Goal: Transaction & Acquisition: Book appointment/travel/reservation

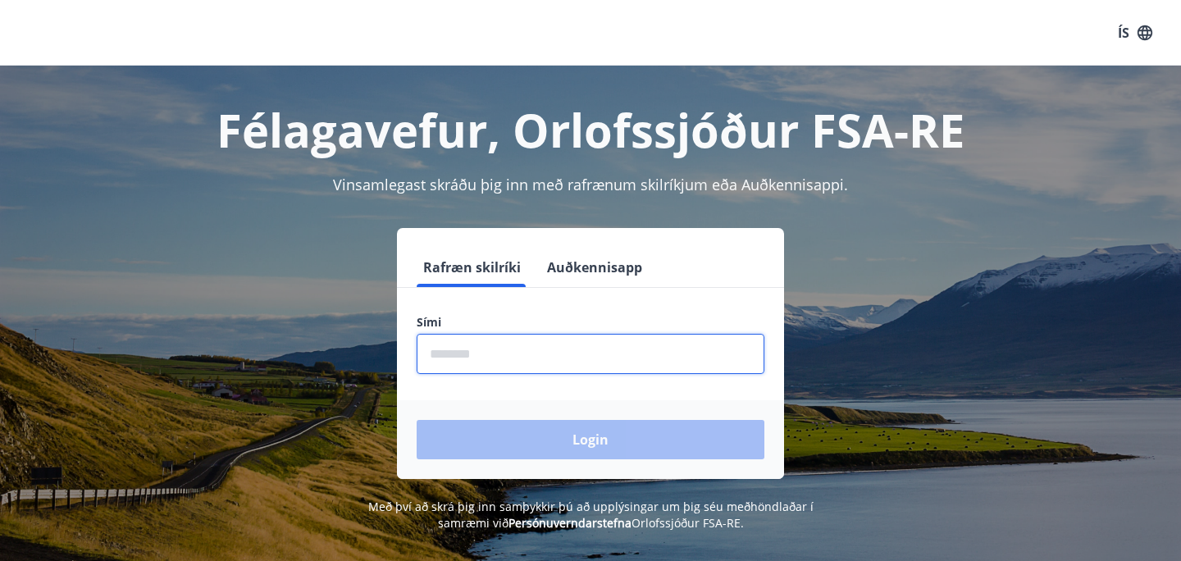
click at [591, 350] on input "phone" at bounding box center [591, 354] width 348 height 40
type input "********"
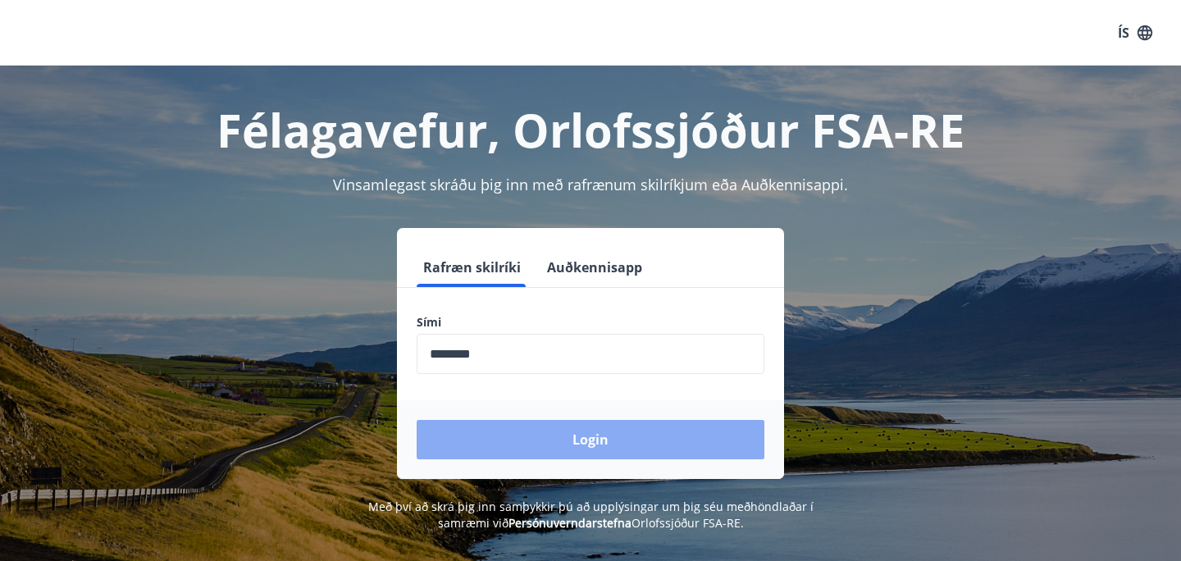
click at [580, 432] on button "Login" at bounding box center [591, 439] width 348 height 39
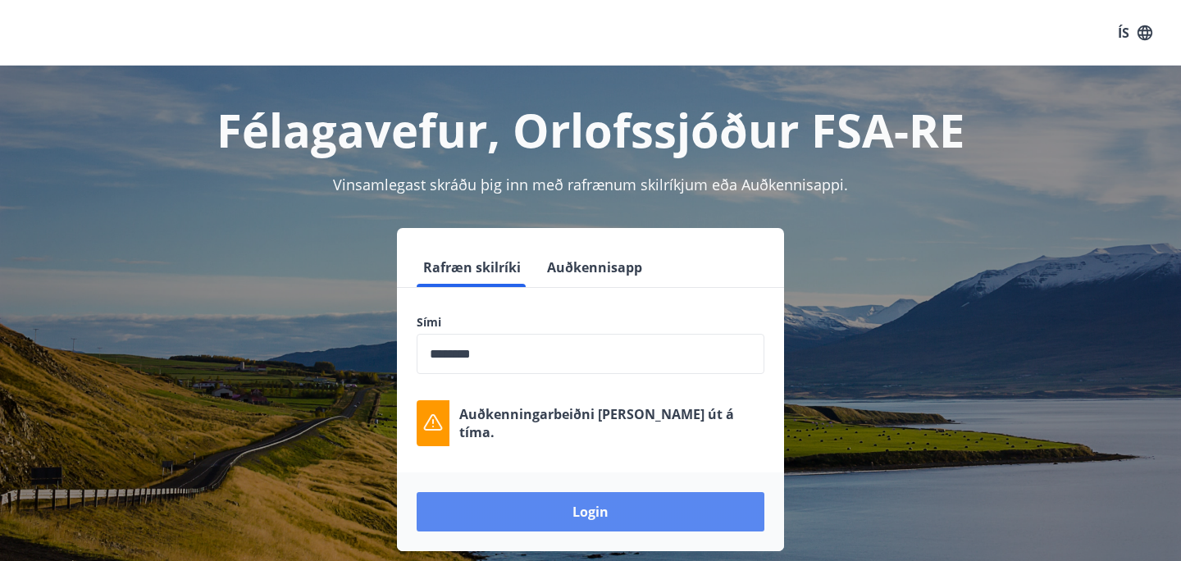
click at [651, 520] on button "Login" at bounding box center [591, 511] width 348 height 39
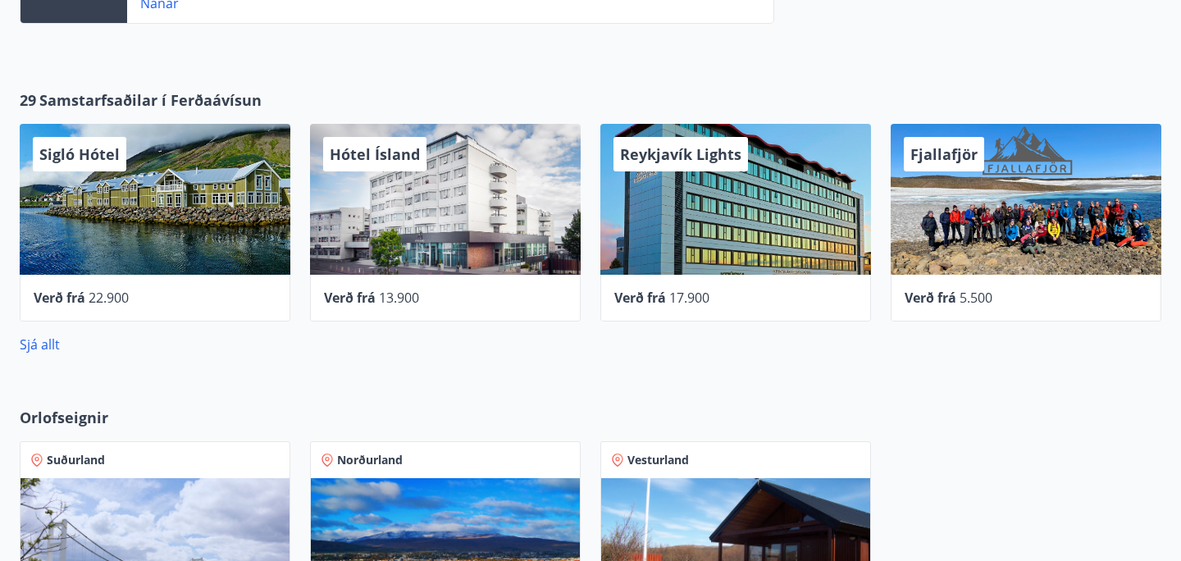
scroll to position [689, 0]
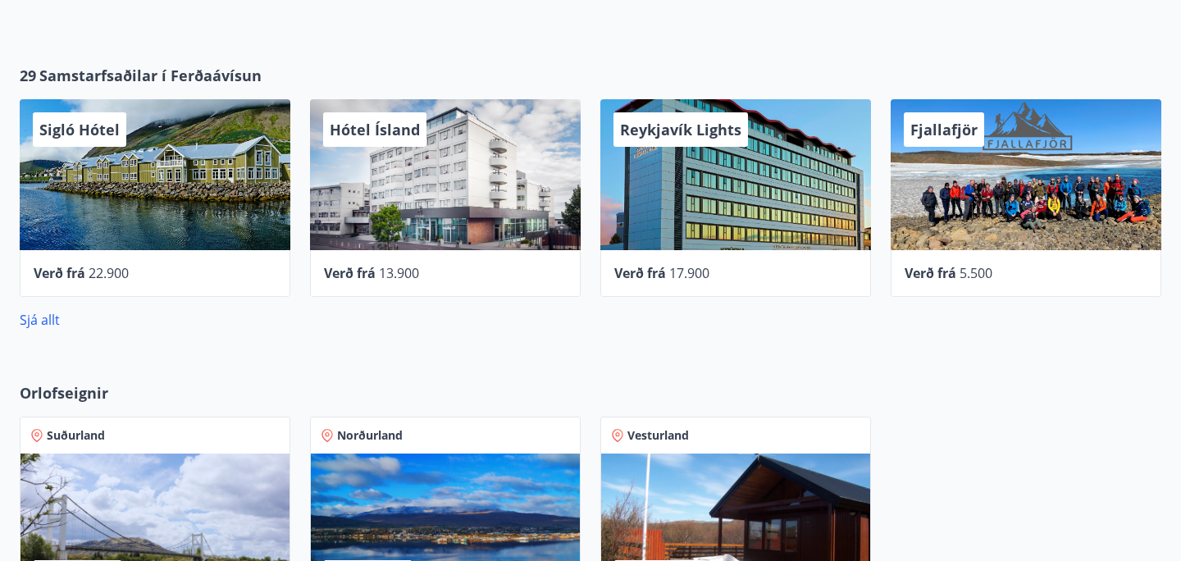
click at [1025, 204] on div "Fjallafjör" at bounding box center [1026, 174] width 271 height 151
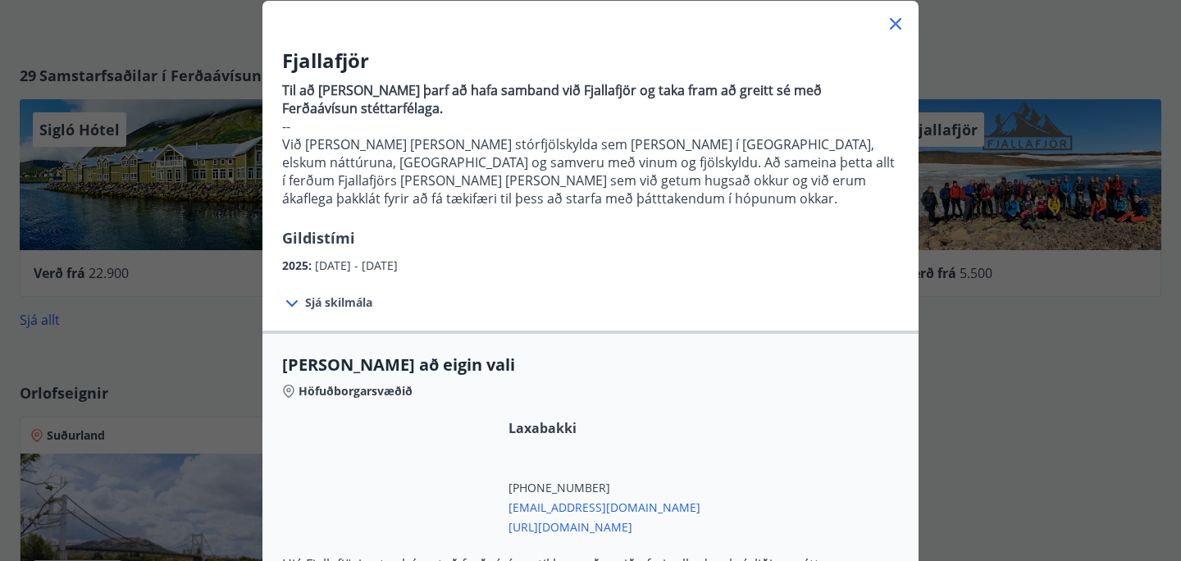
scroll to position [98, 0]
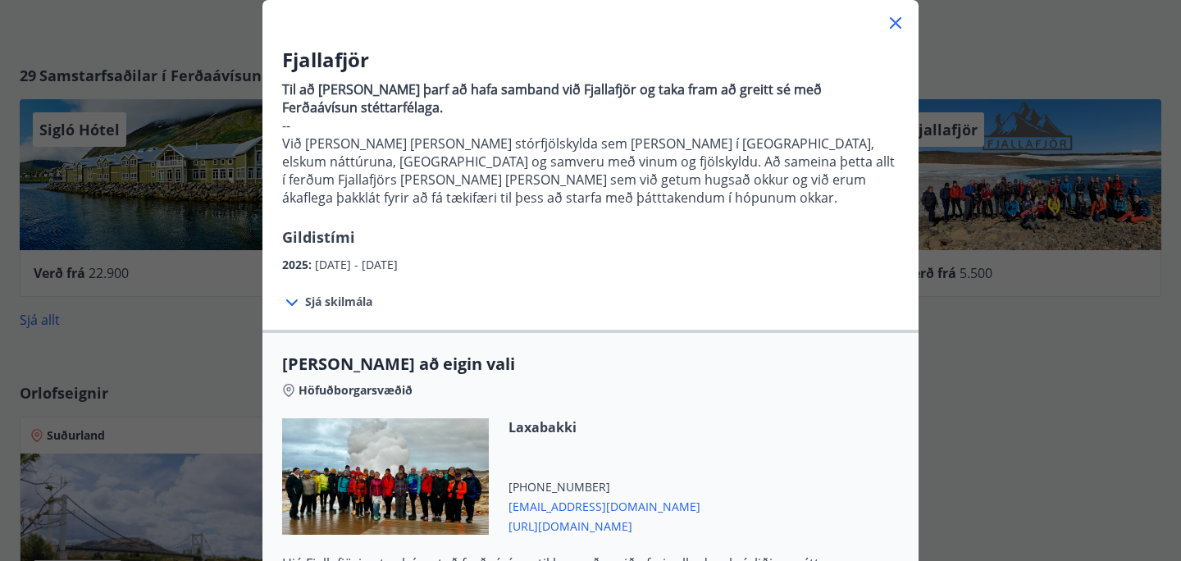
click at [899, 31] on icon at bounding box center [896, 23] width 20 height 20
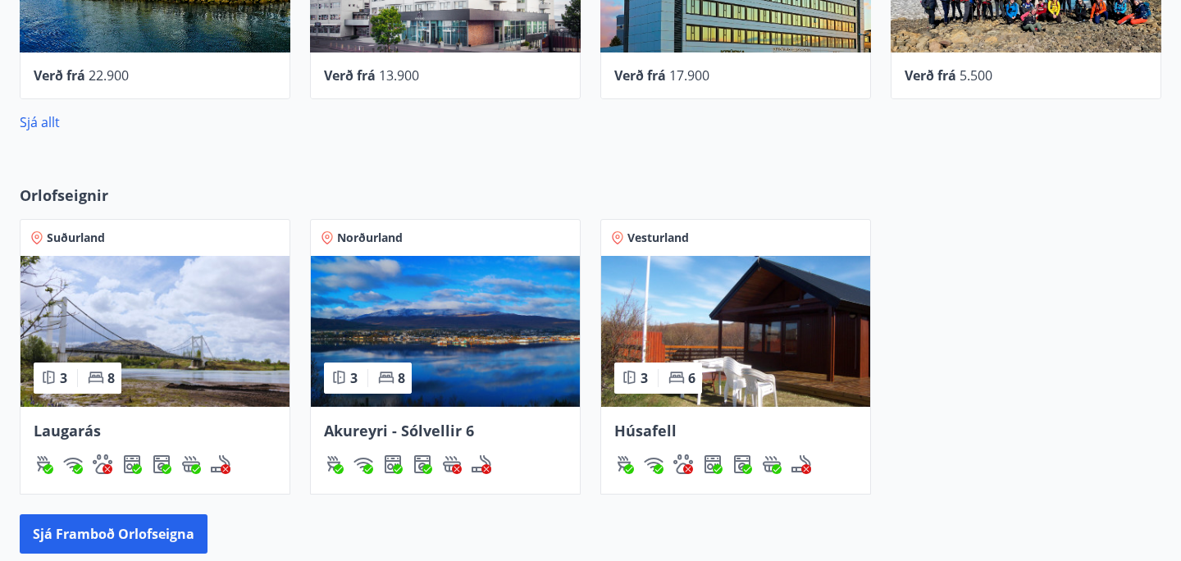
scroll to position [919, 0]
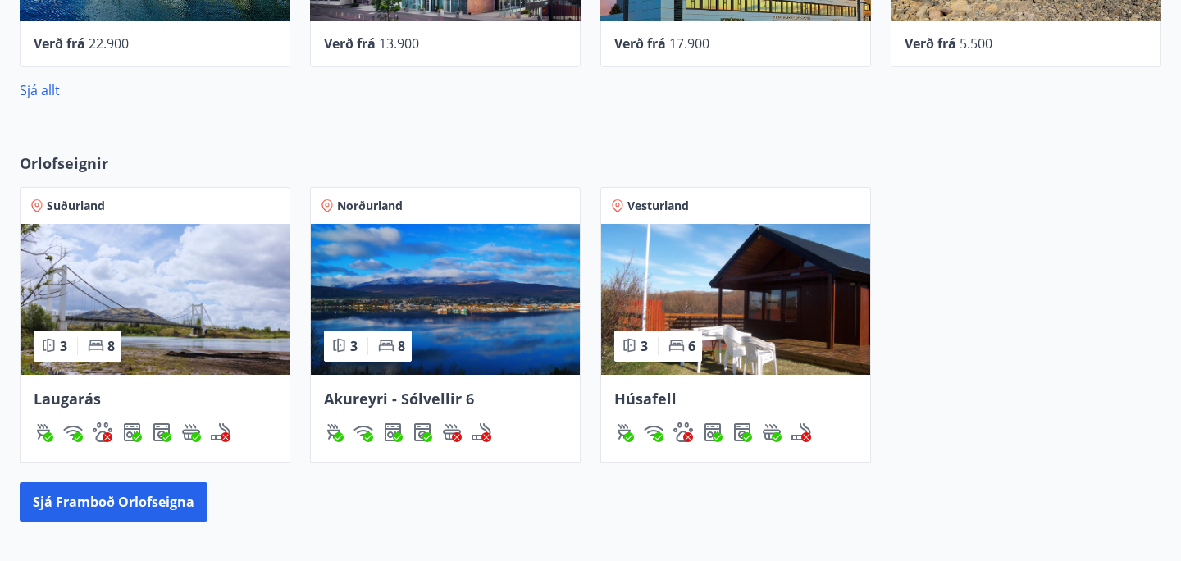
click at [266, 268] on img at bounding box center [155, 299] width 269 height 151
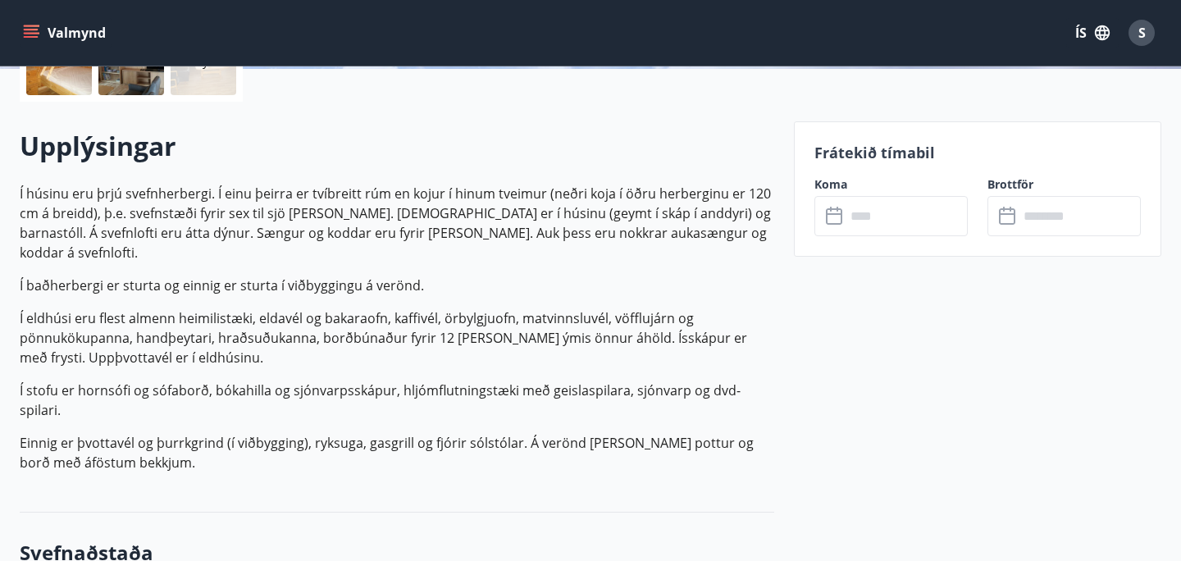
scroll to position [426, 0]
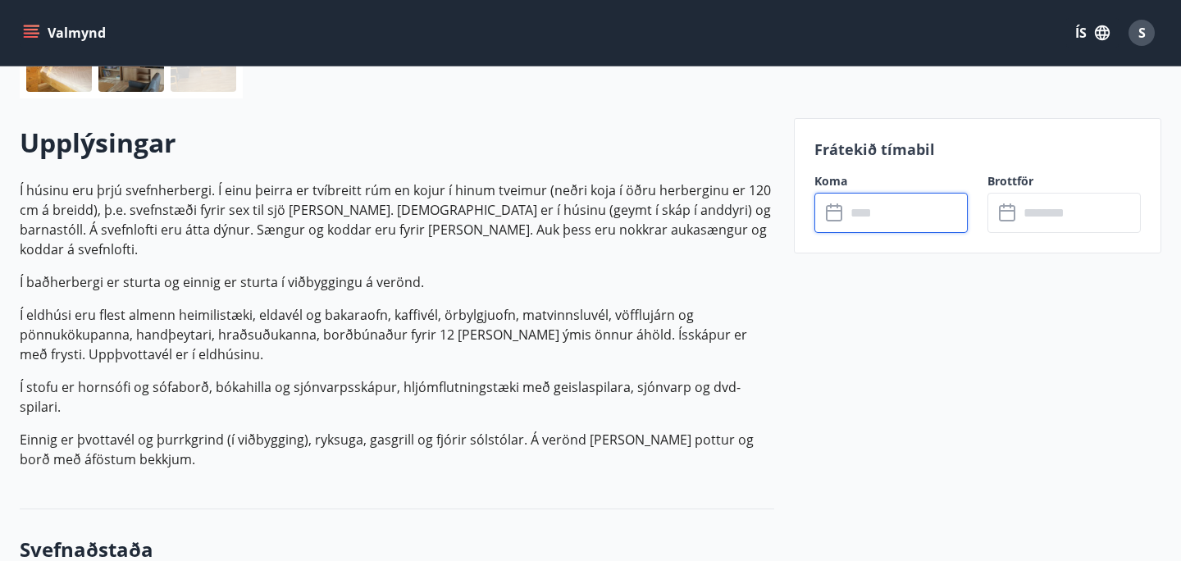
click at [847, 212] on input "text" at bounding box center [907, 213] width 122 height 40
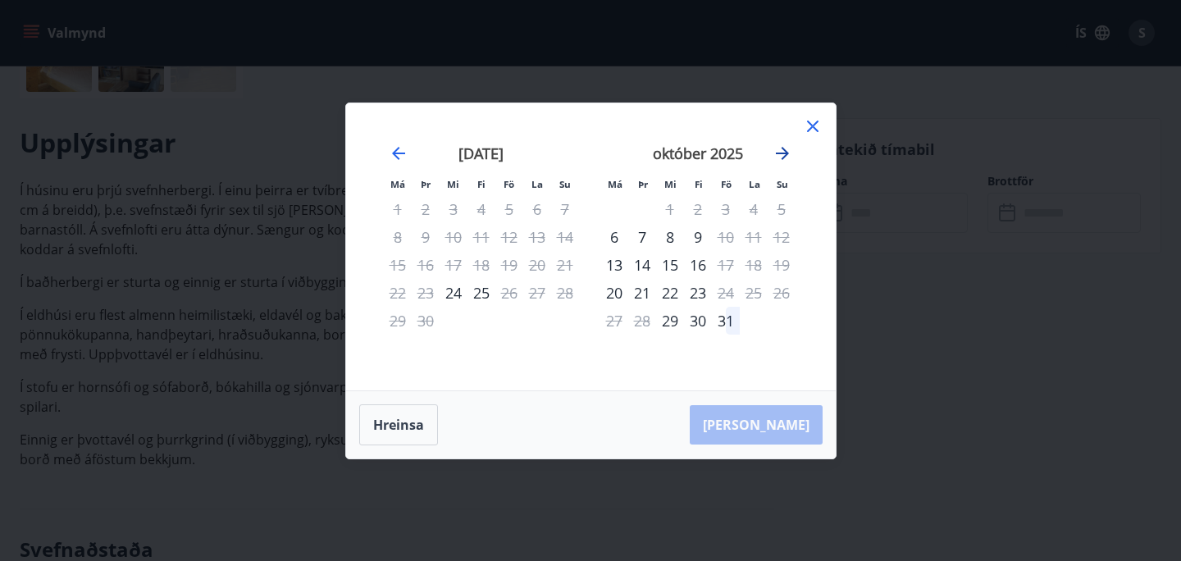
click at [784, 157] on icon "Move forward to switch to the next month." at bounding box center [782, 153] width 13 height 13
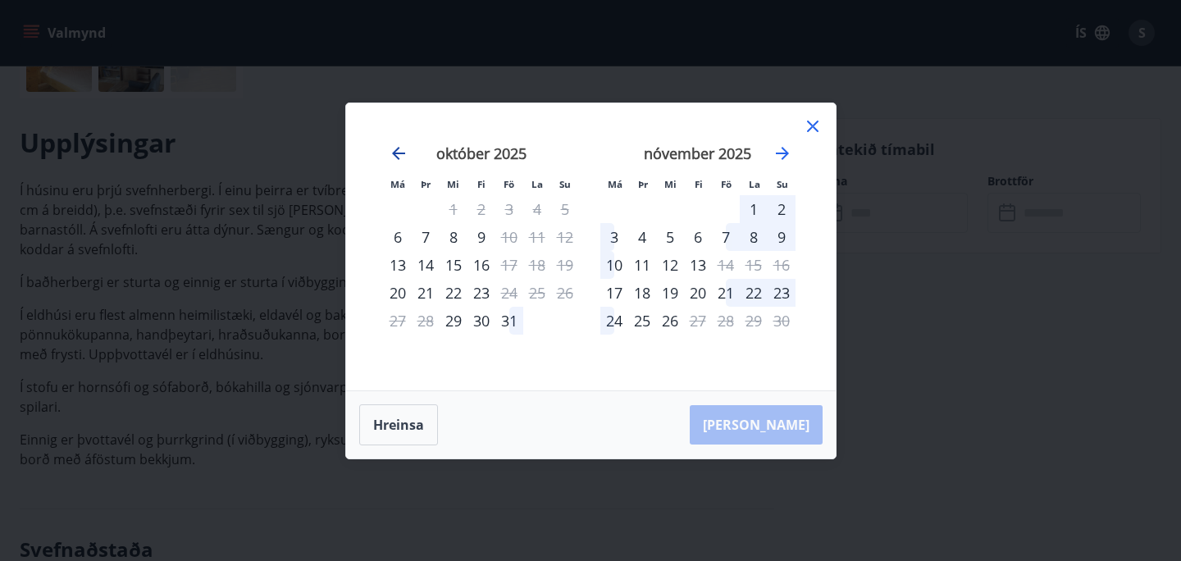
click at [399, 153] on icon "Move backward to switch to the previous month." at bounding box center [398, 153] width 13 height 13
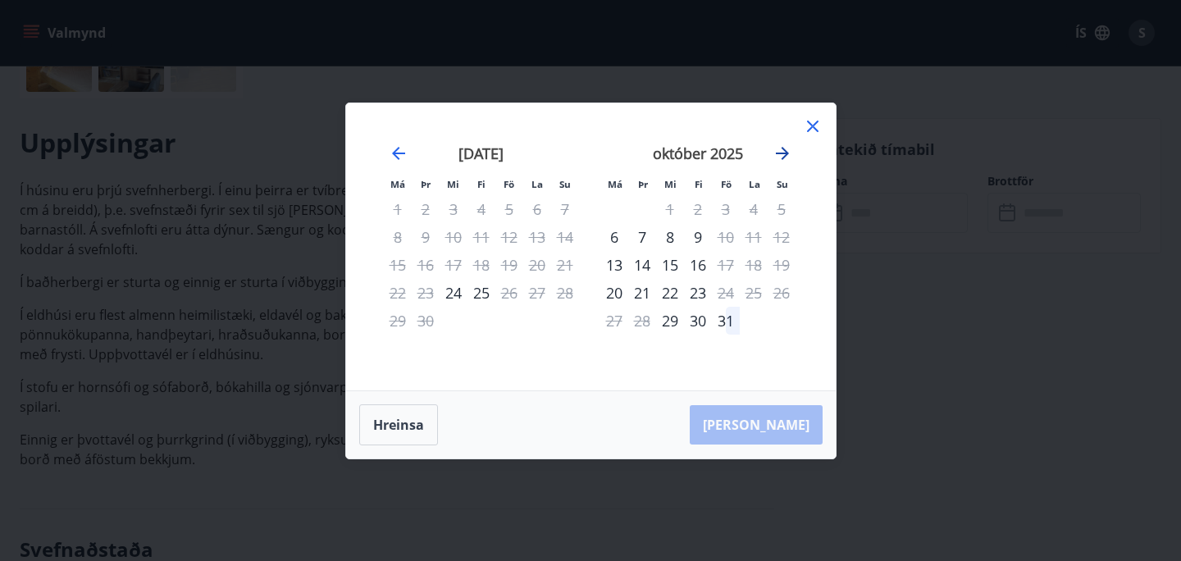
click at [779, 153] on icon "Move forward to switch to the next month." at bounding box center [782, 153] width 13 height 13
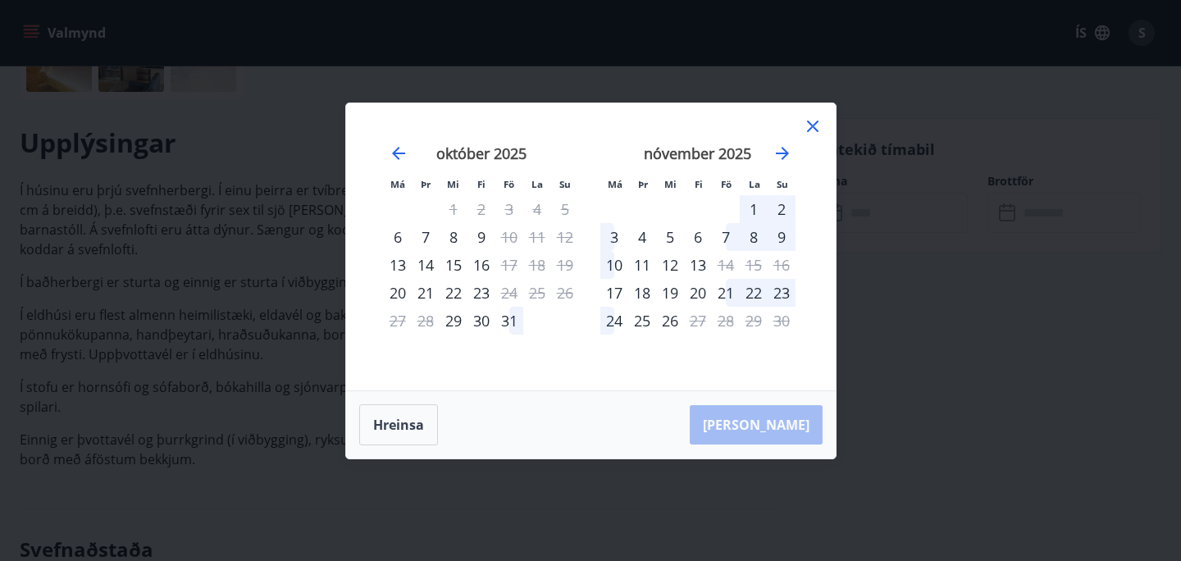
click at [810, 130] on icon at bounding box center [813, 126] width 20 height 20
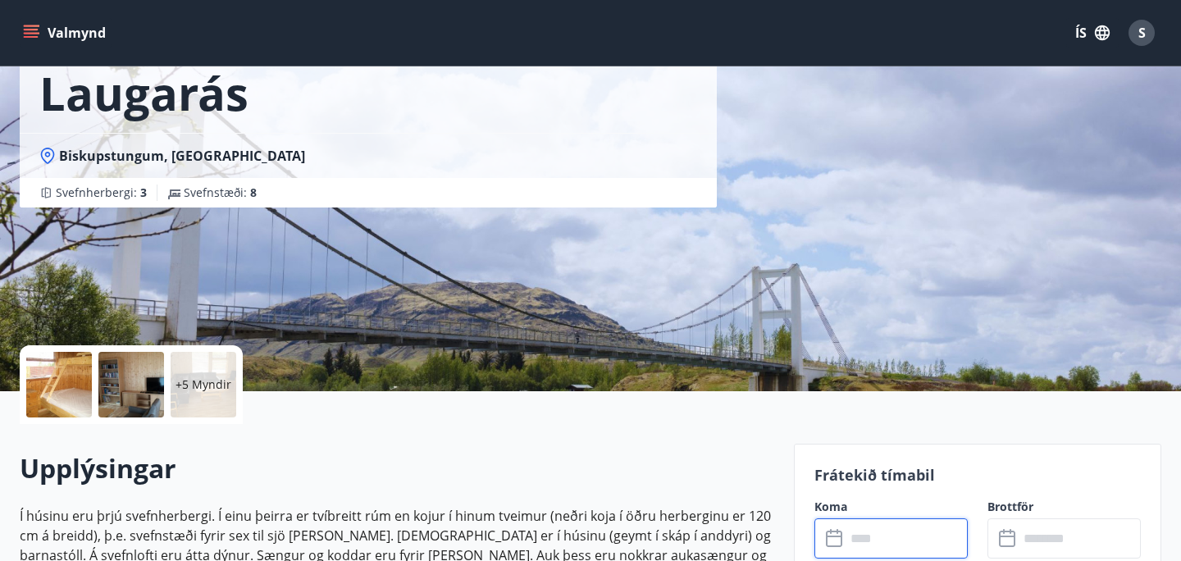
scroll to position [98, 0]
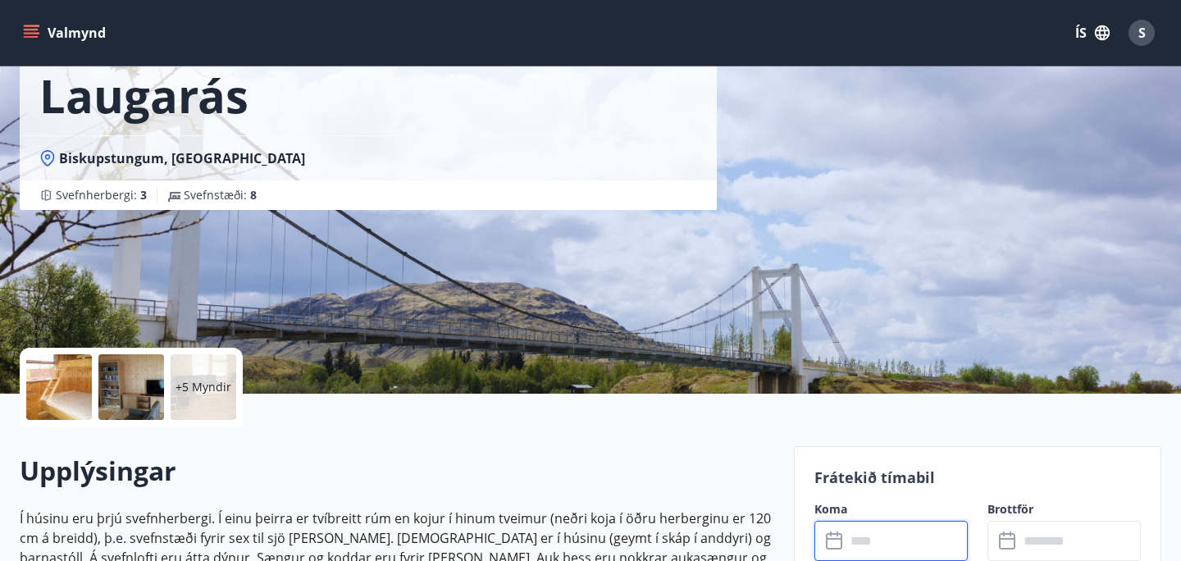
click at [209, 388] on p "+5 Myndir" at bounding box center [204, 387] width 56 height 16
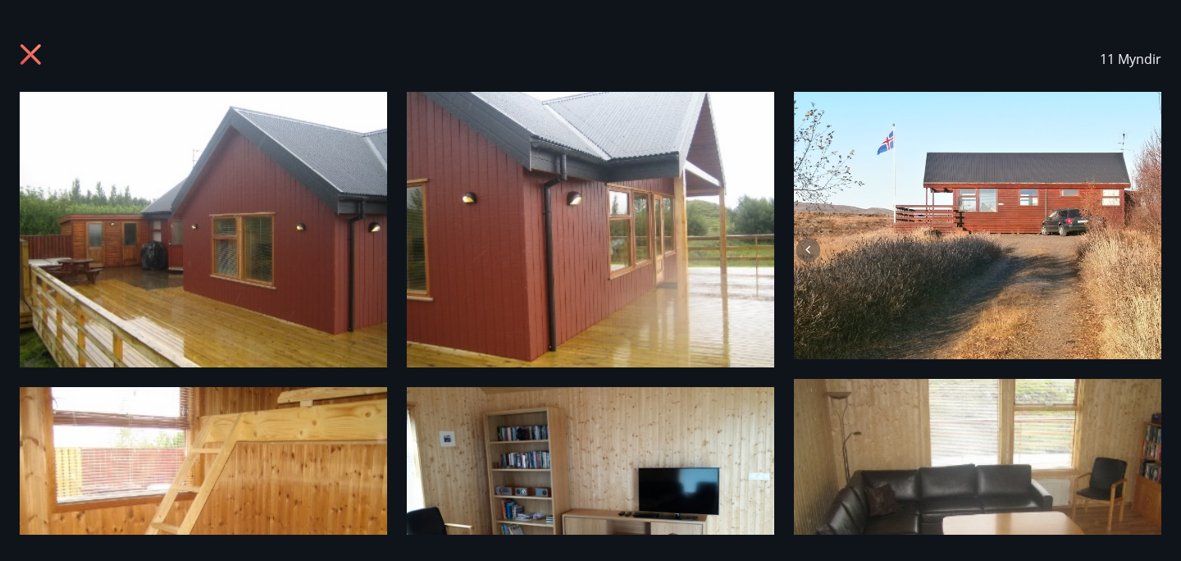
click at [962, 71] on div "11 Myndir" at bounding box center [591, 59] width 1142 height 66
click at [789, 363] on div "11 Myndir" at bounding box center [590, 280] width 1181 height 509
click at [847, 485] on img at bounding box center [977, 517] width 367 height 276
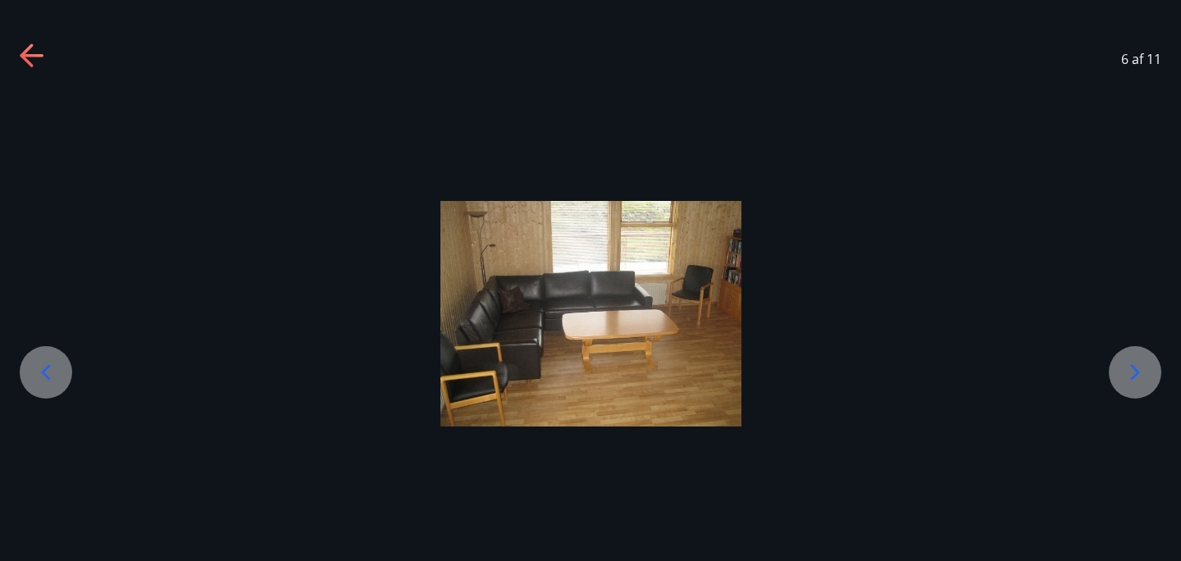
click at [1115, 367] on div at bounding box center [1135, 372] width 52 height 52
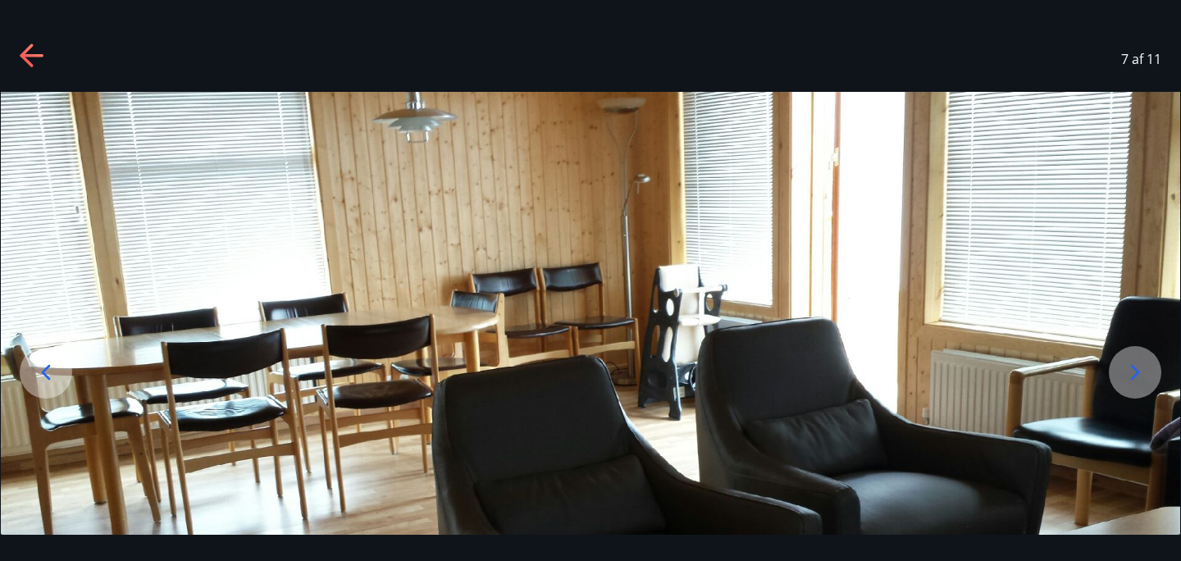
click at [1115, 367] on div at bounding box center [1135, 372] width 52 height 52
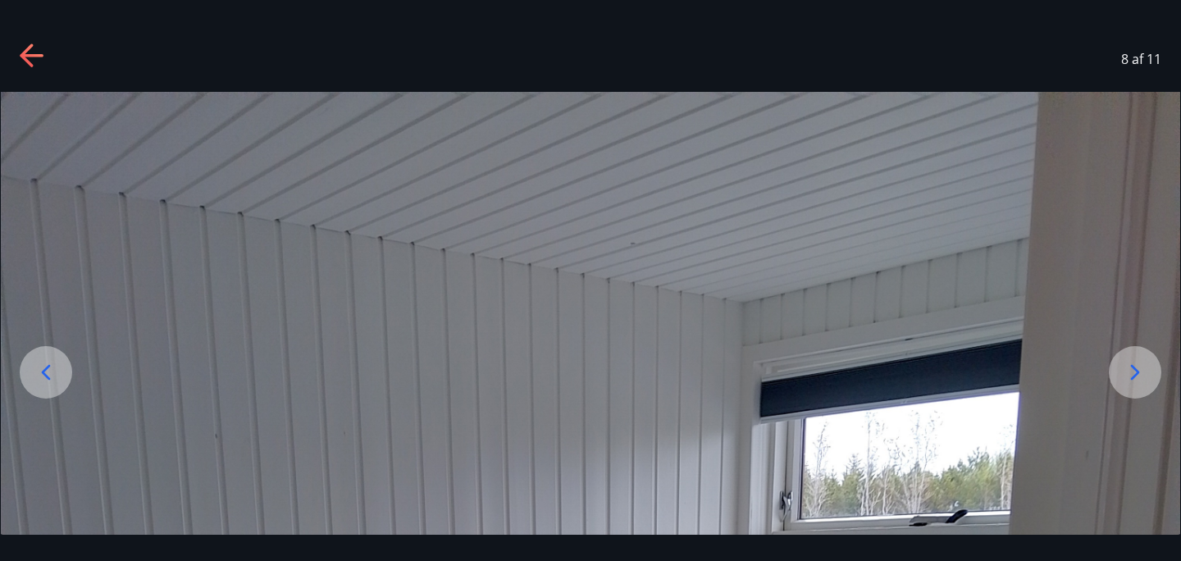
click at [1115, 367] on div at bounding box center [1135, 372] width 52 height 52
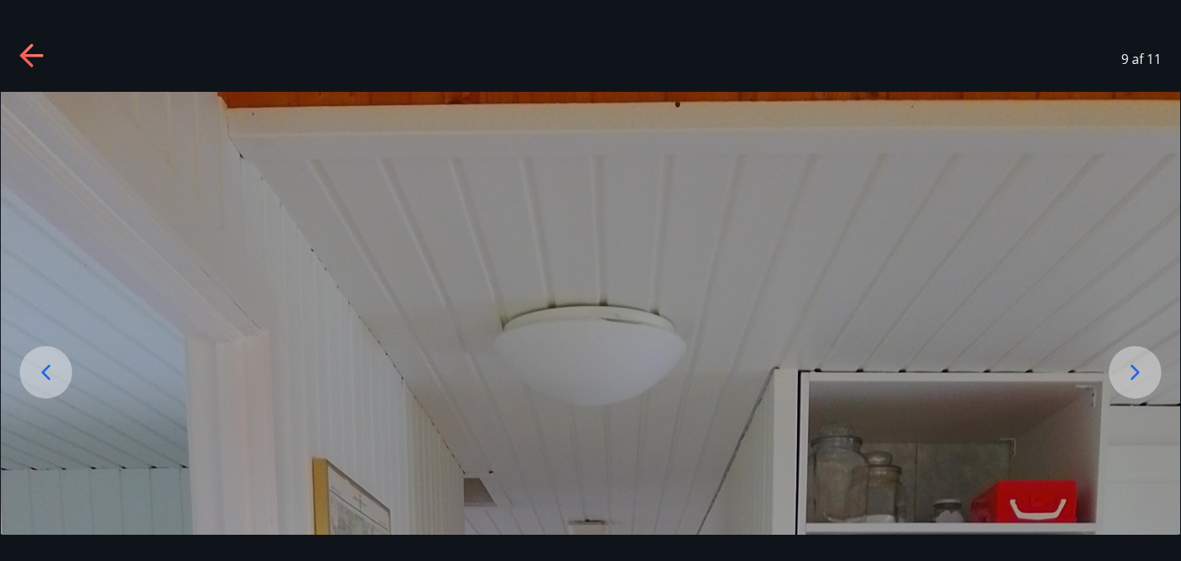
click at [1115, 367] on div at bounding box center [1135, 372] width 52 height 52
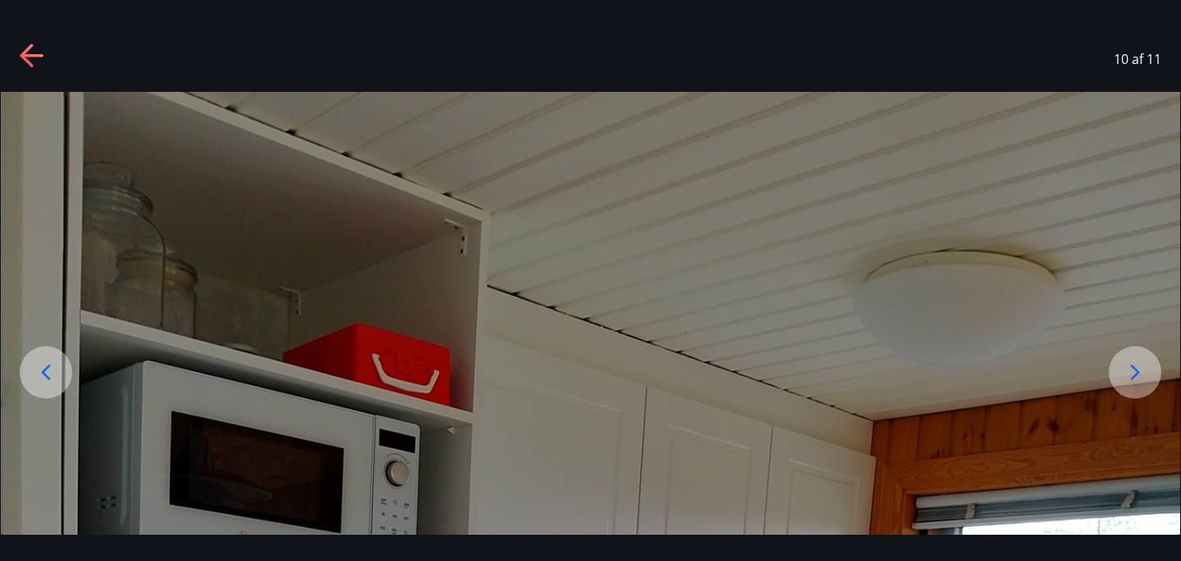
click at [1115, 367] on div at bounding box center [1135, 372] width 52 height 52
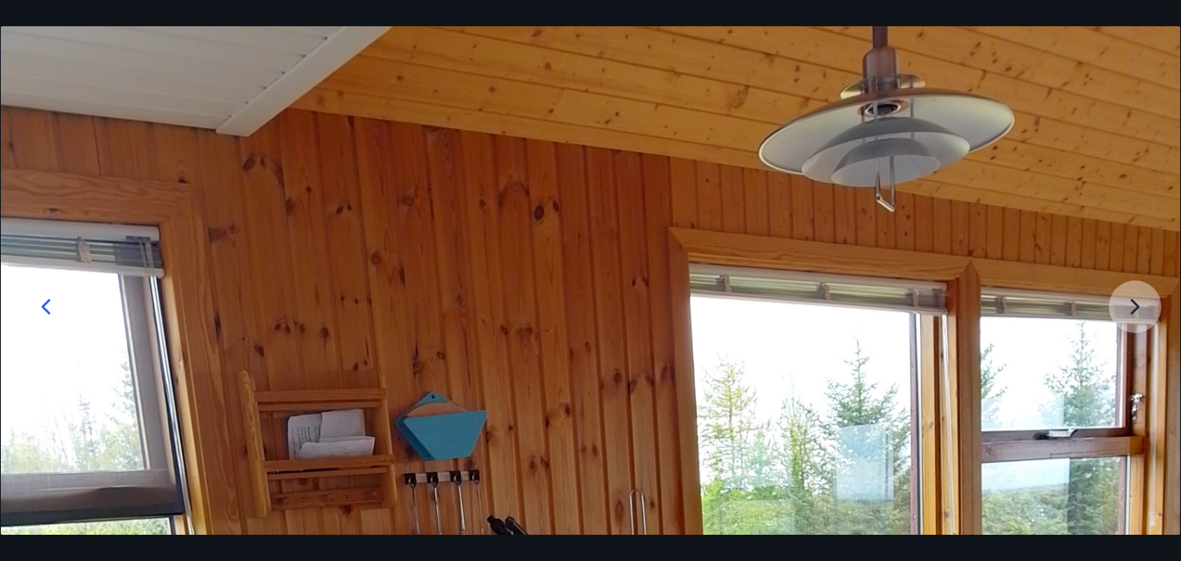
drag, startPoint x: 1003, startPoint y: 363, endPoint x: 986, endPoint y: 133, distance: 230.3
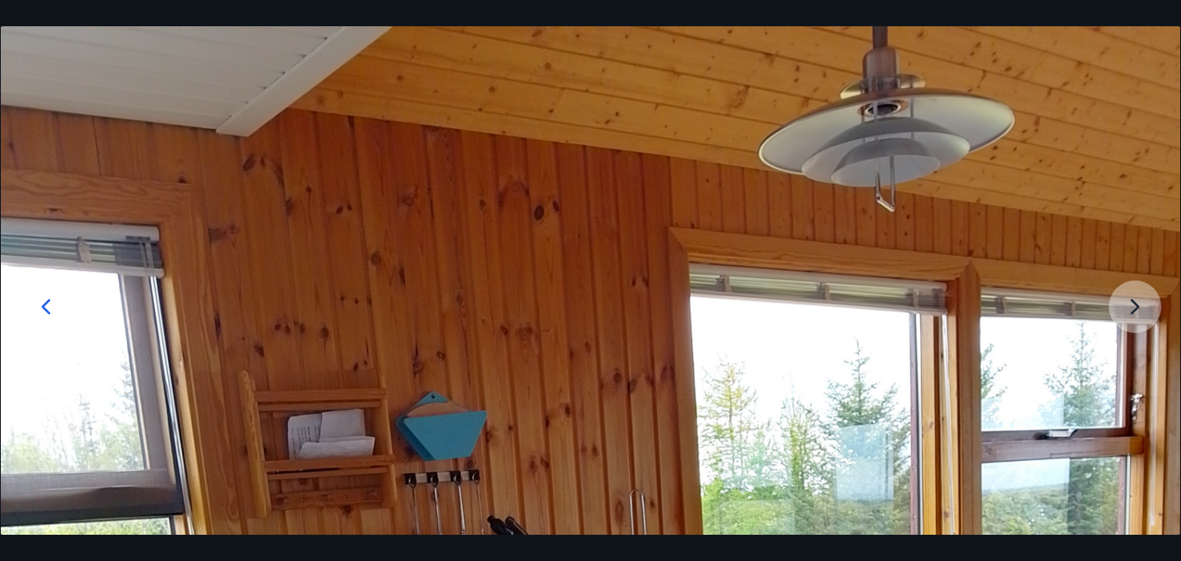
click at [54, 300] on icon at bounding box center [46, 307] width 26 height 26
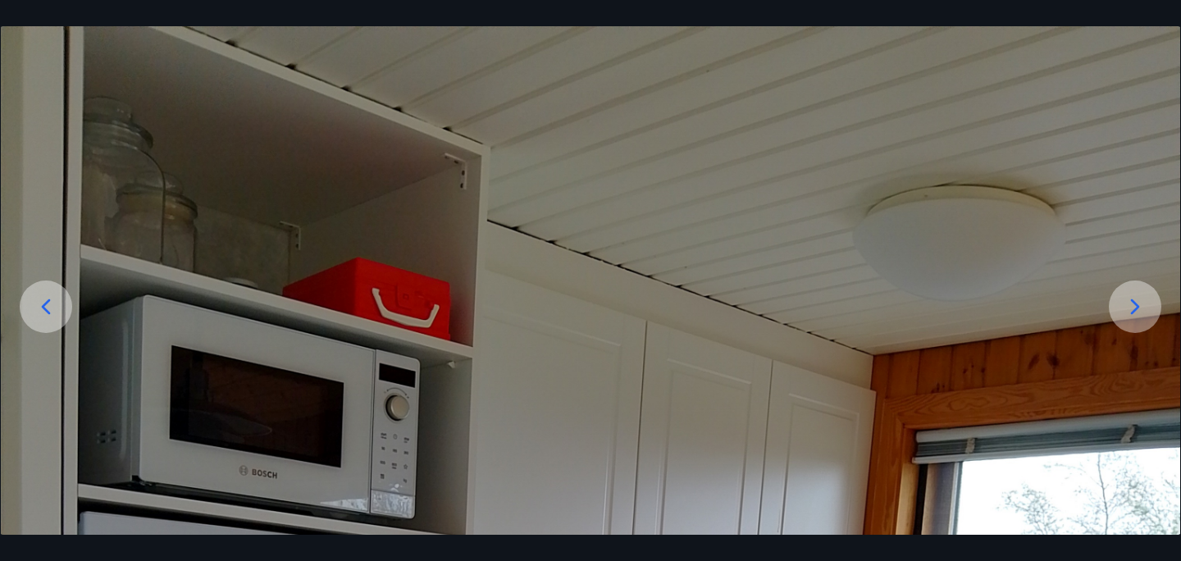
click at [54, 300] on icon at bounding box center [46, 307] width 26 height 26
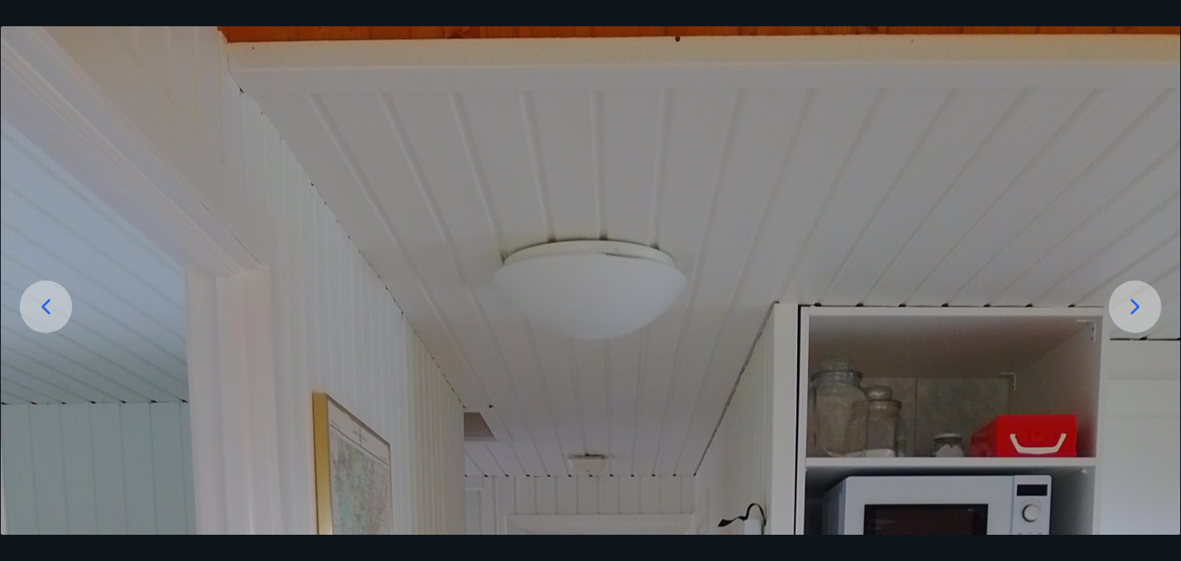
click at [54, 299] on icon at bounding box center [46, 307] width 26 height 26
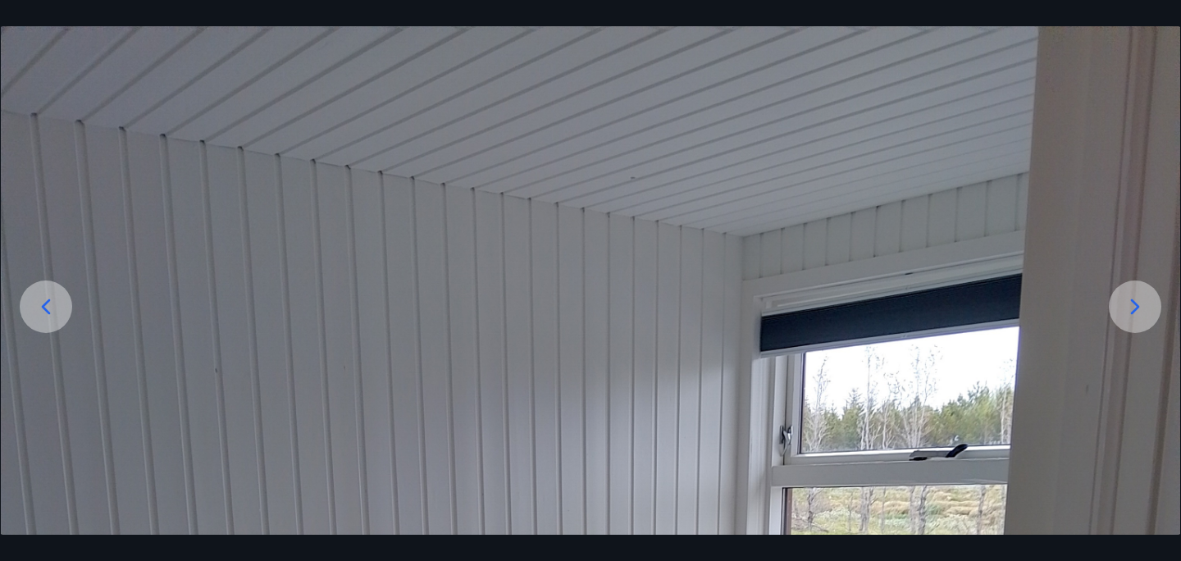
click at [54, 299] on icon at bounding box center [46, 307] width 26 height 26
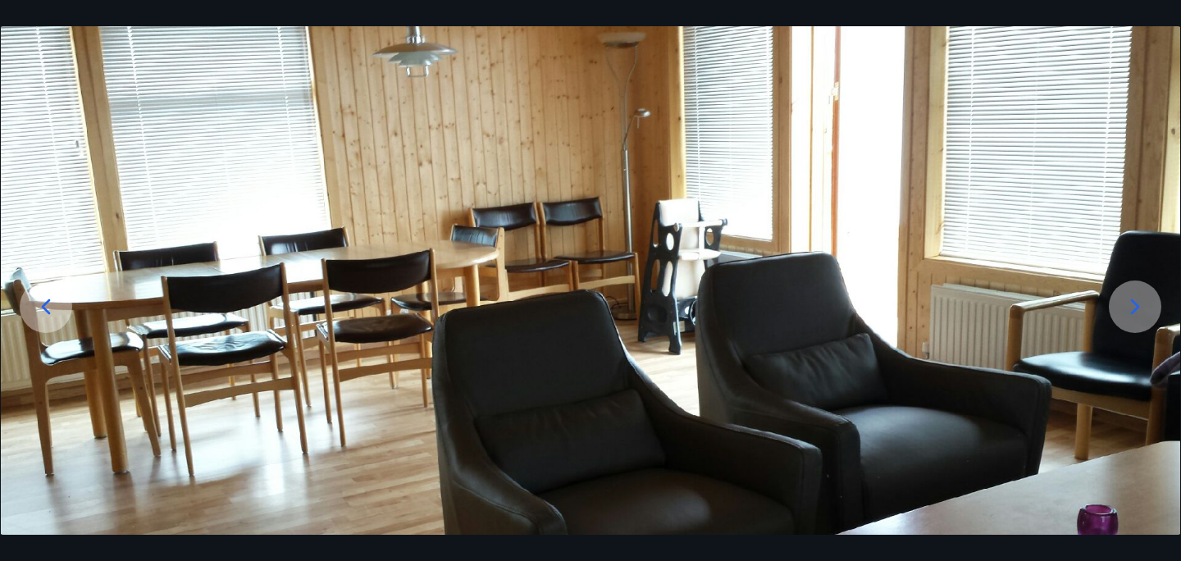
click at [54, 299] on icon at bounding box center [46, 307] width 26 height 26
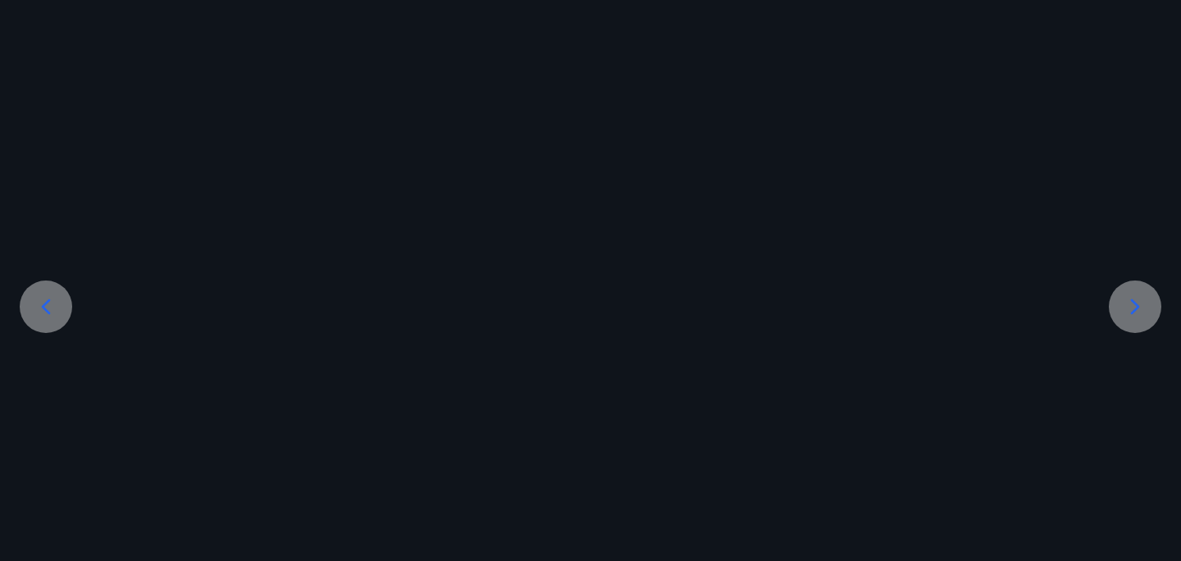
scroll to position [0, 0]
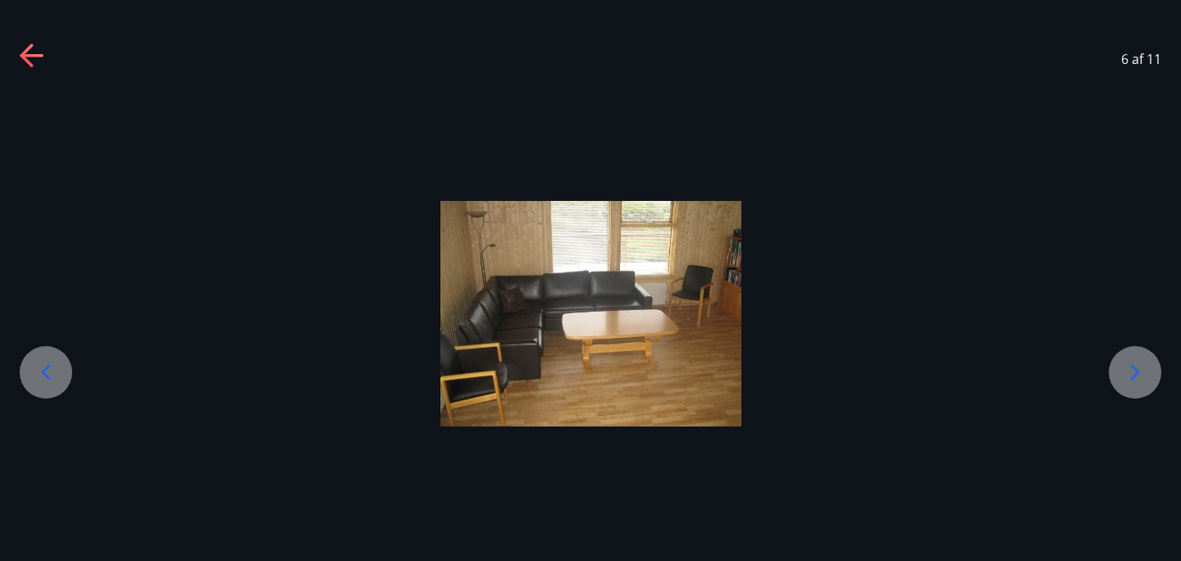
click at [54, 299] on div at bounding box center [590, 314] width 1181 height 226
click at [57, 377] on icon at bounding box center [46, 372] width 26 height 26
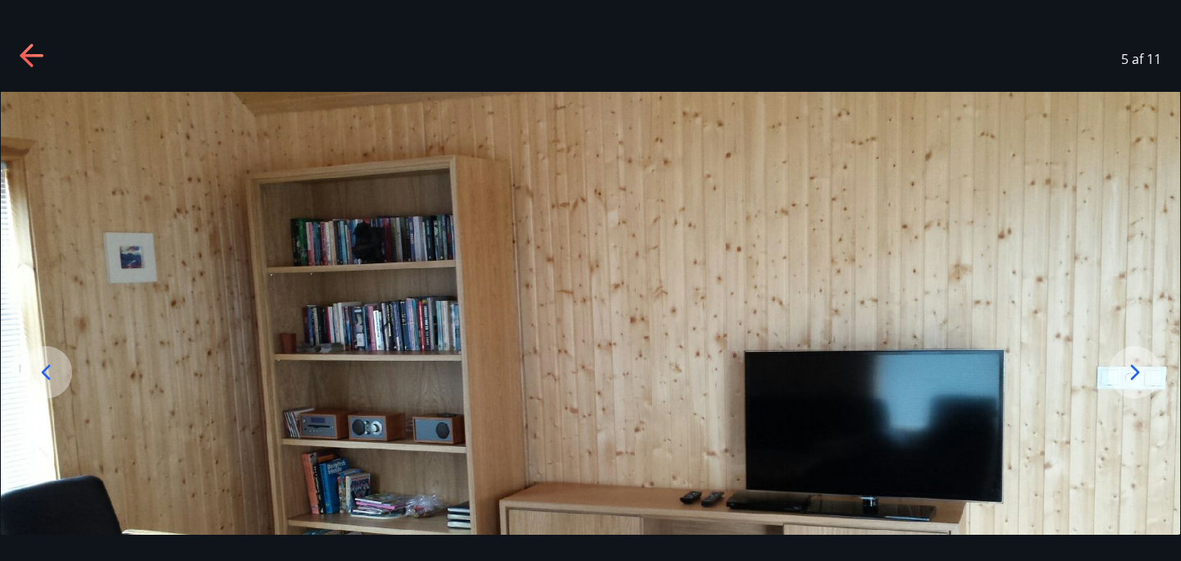
click at [57, 377] on icon at bounding box center [46, 372] width 26 height 26
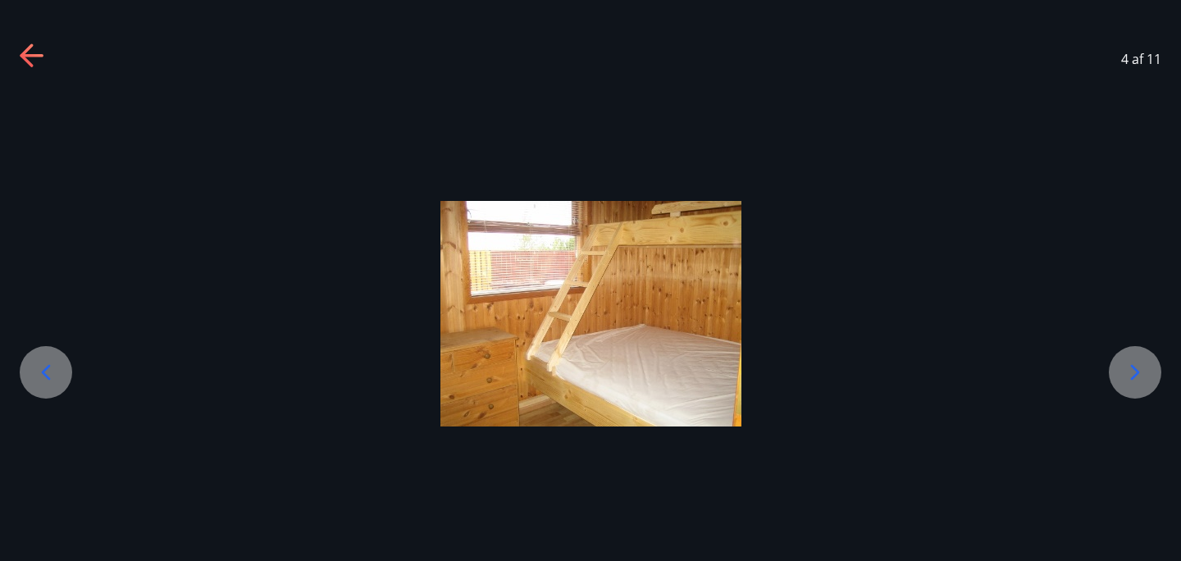
click at [57, 377] on icon at bounding box center [46, 372] width 26 height 26
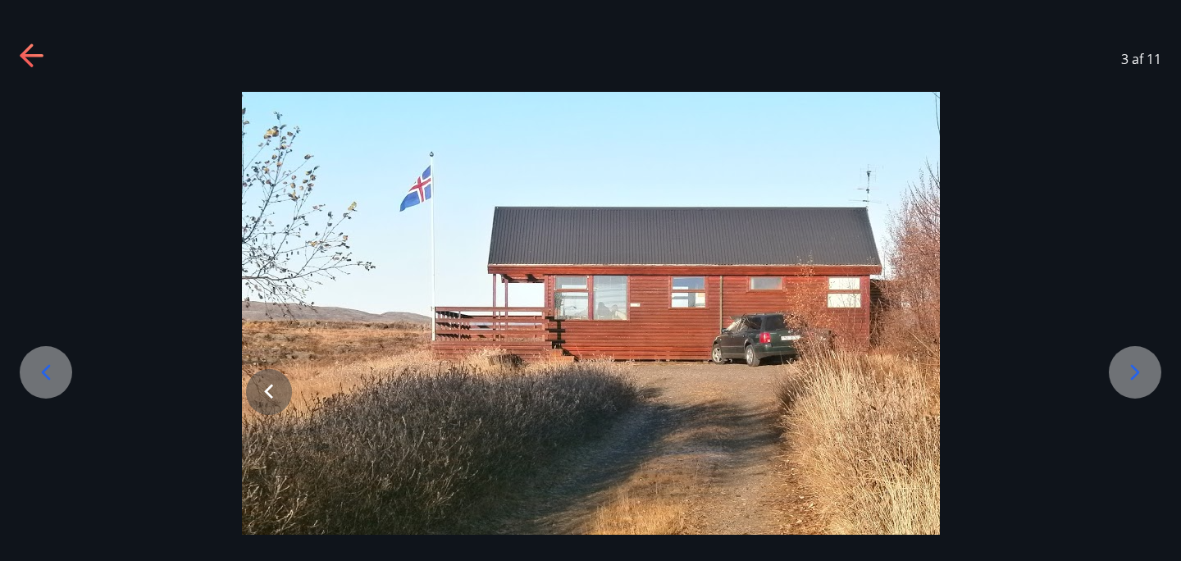
click at [57, 377] on icon at bounding box center [46, 372] width 26 height 26
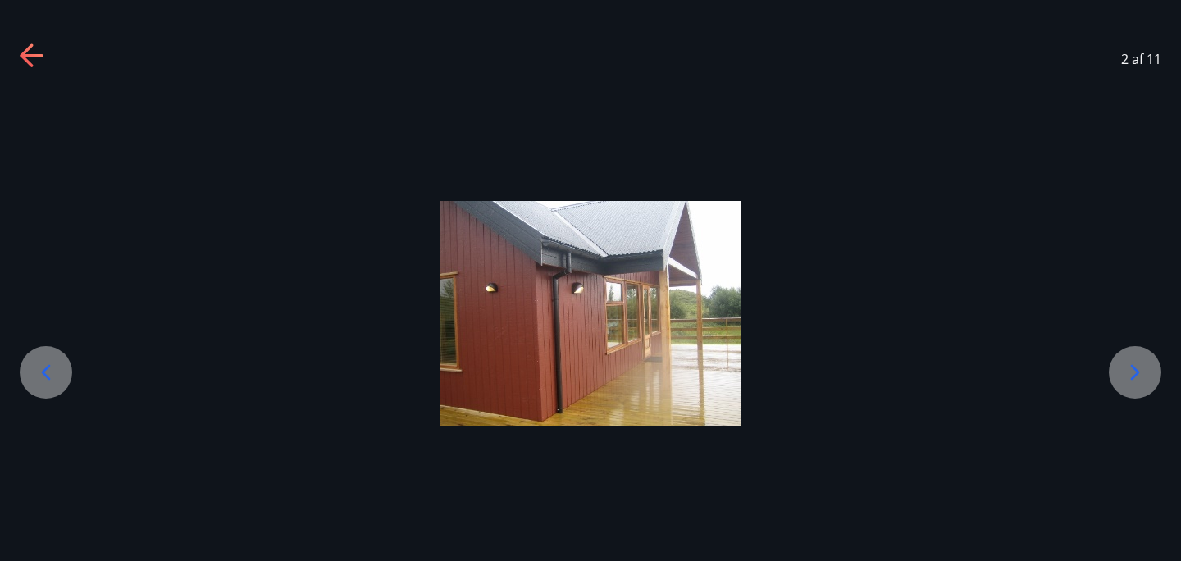
click at [57, 377] on icon at bounding box center [46, 372] width 26 height 26
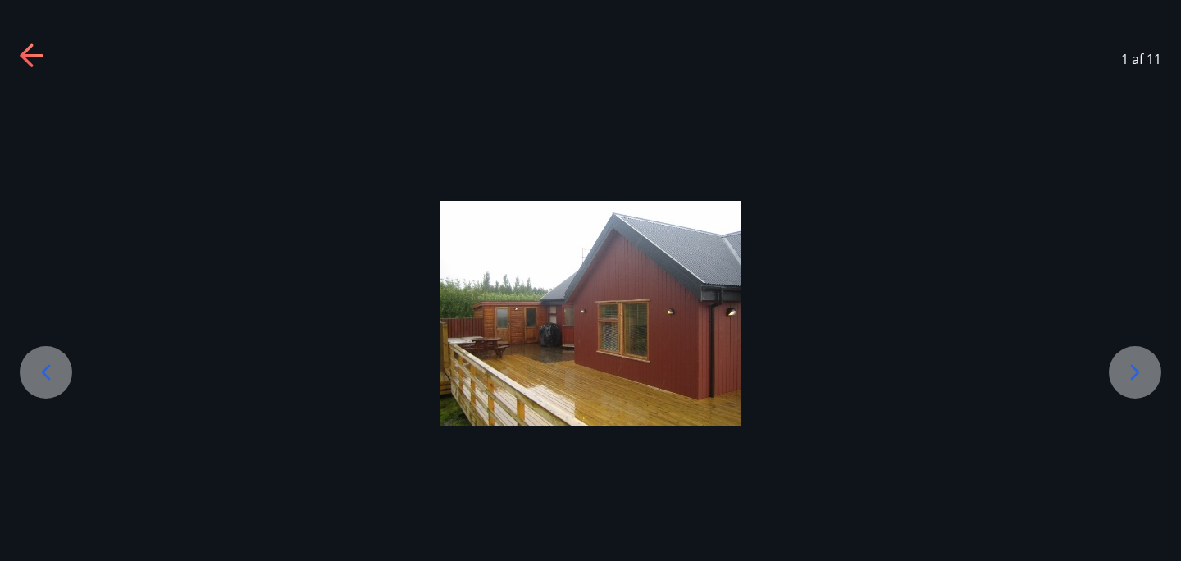
click at [57, 377] on icon at bounding box center [46, 372] width 26 height 26
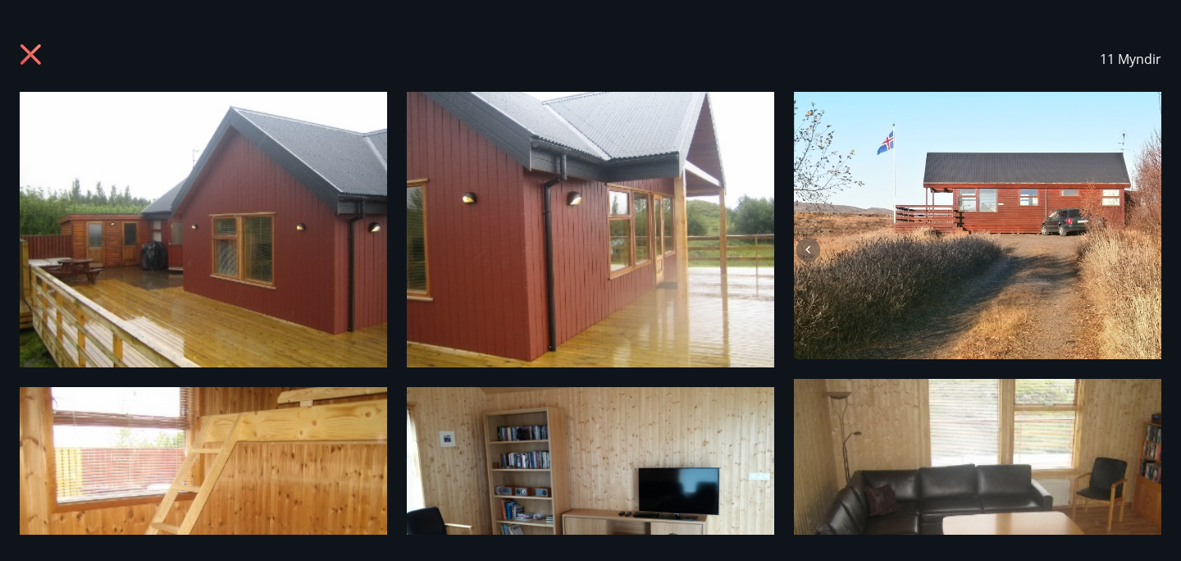
click at [29, 60] on icon at bounding box center [33, 56] width 26 height 26
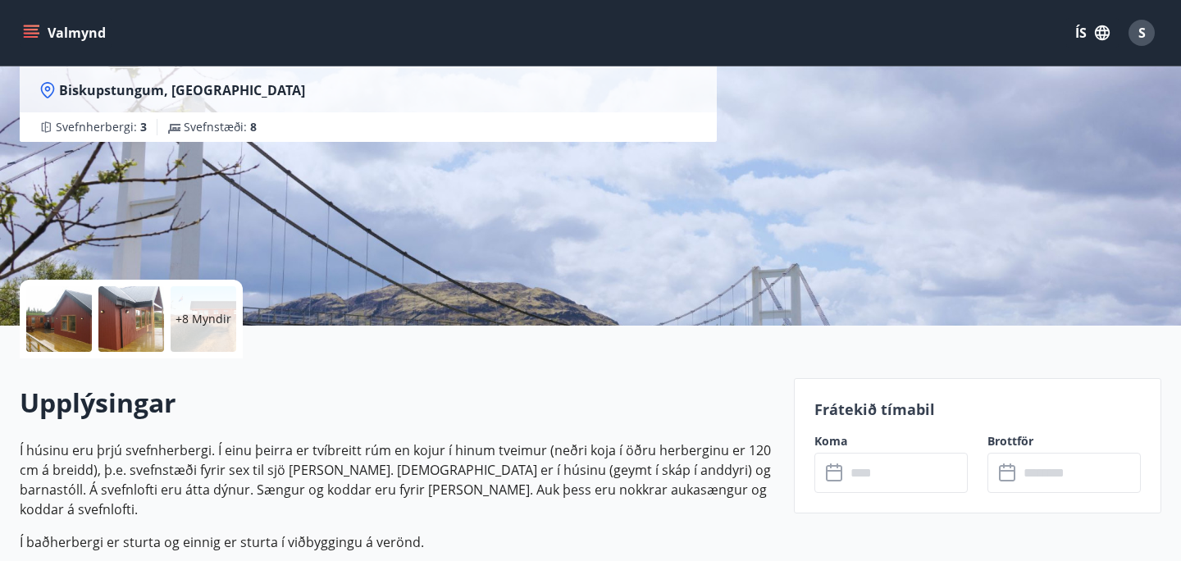
scroll to position [164, 0]
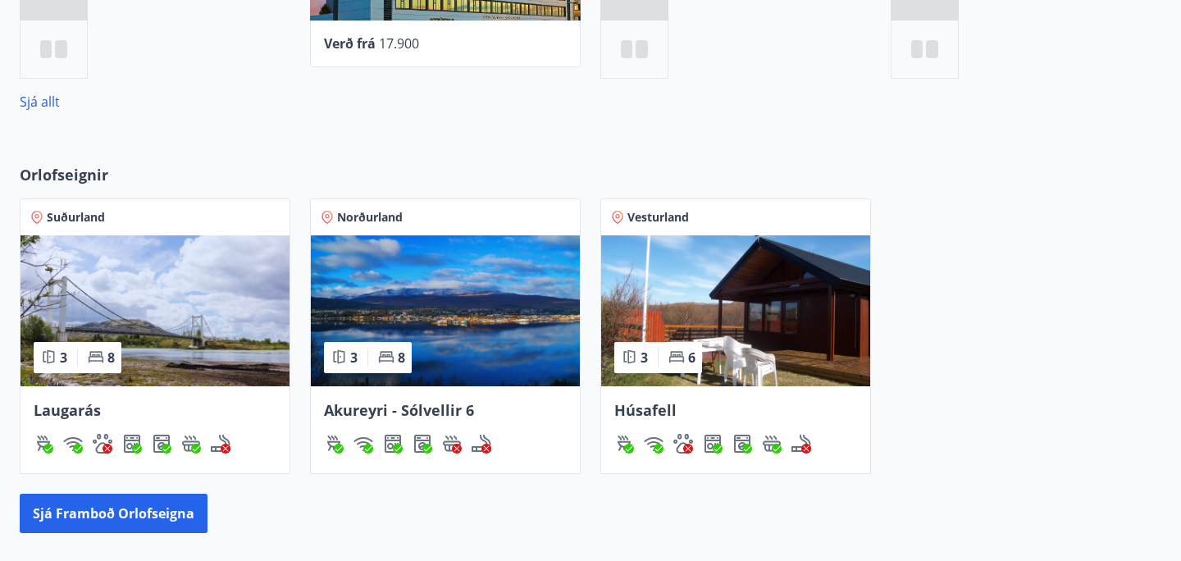
scroll to position [932, 0]
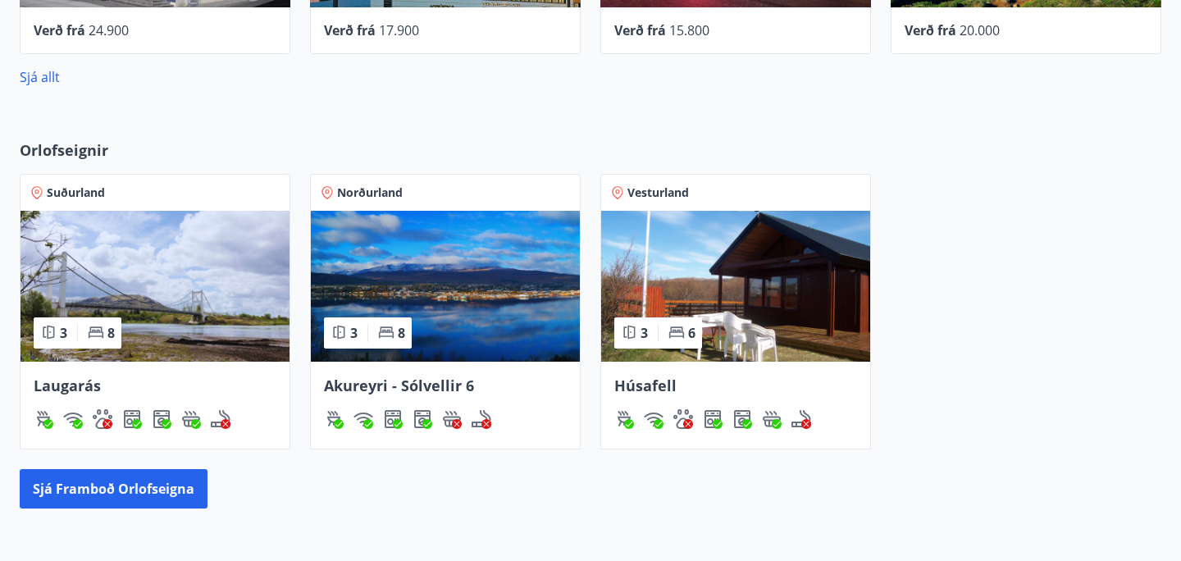
click at [163, 280] on img at bounding box center [155, 286] width 269 height 151
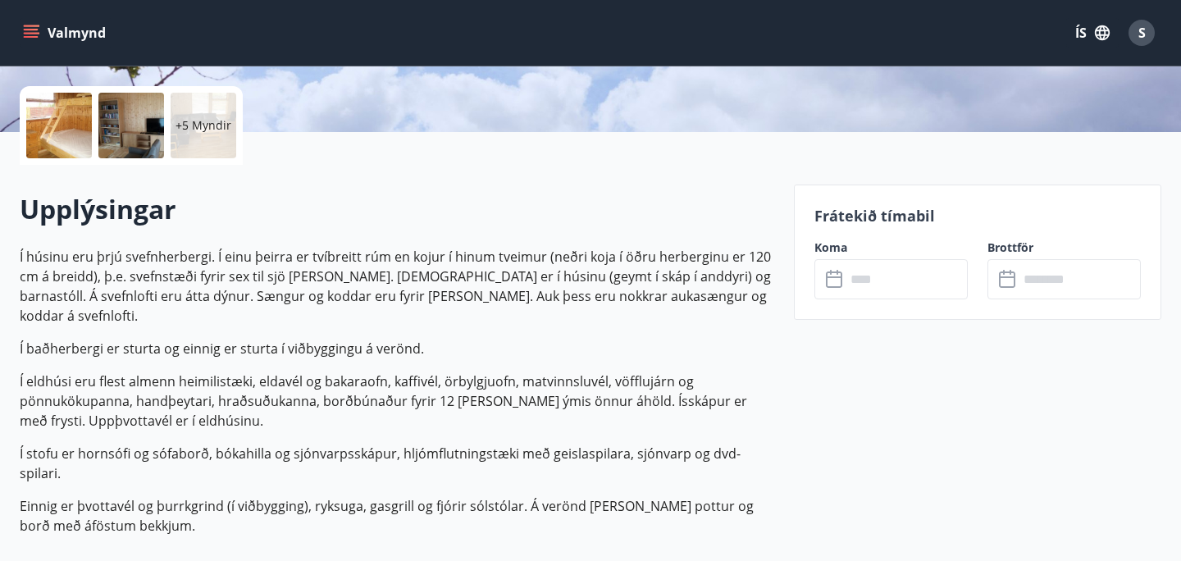
scroll to position [361, 0]
click at [128, 135] on div at bounding box center [131, 125] width 66 height 66
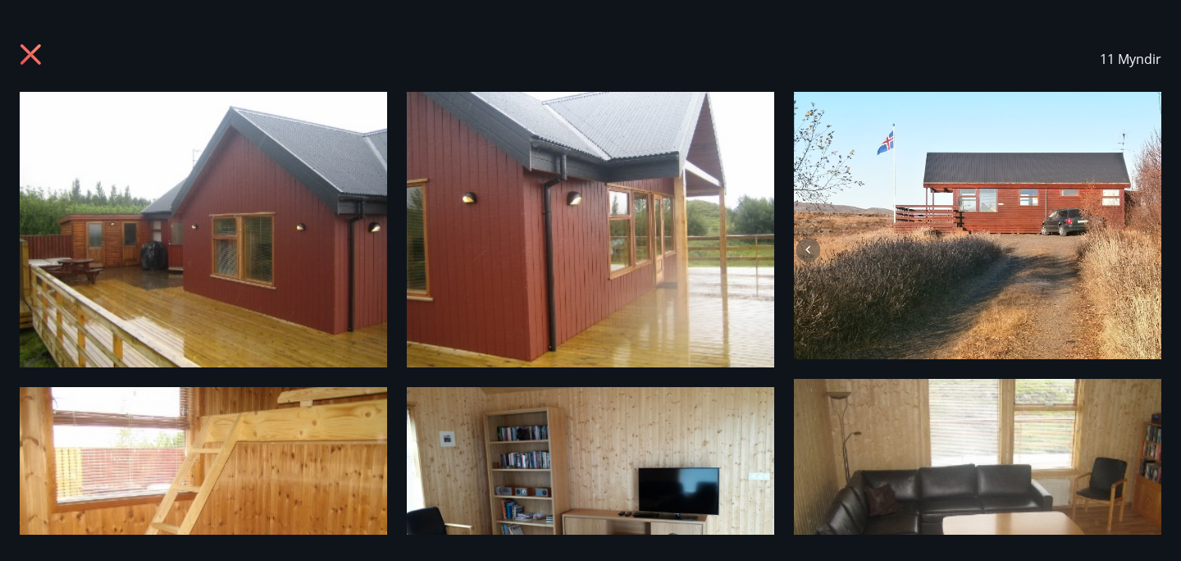
click at [35, 49] on icon at bounding box center [31, 54] width 21 height 21
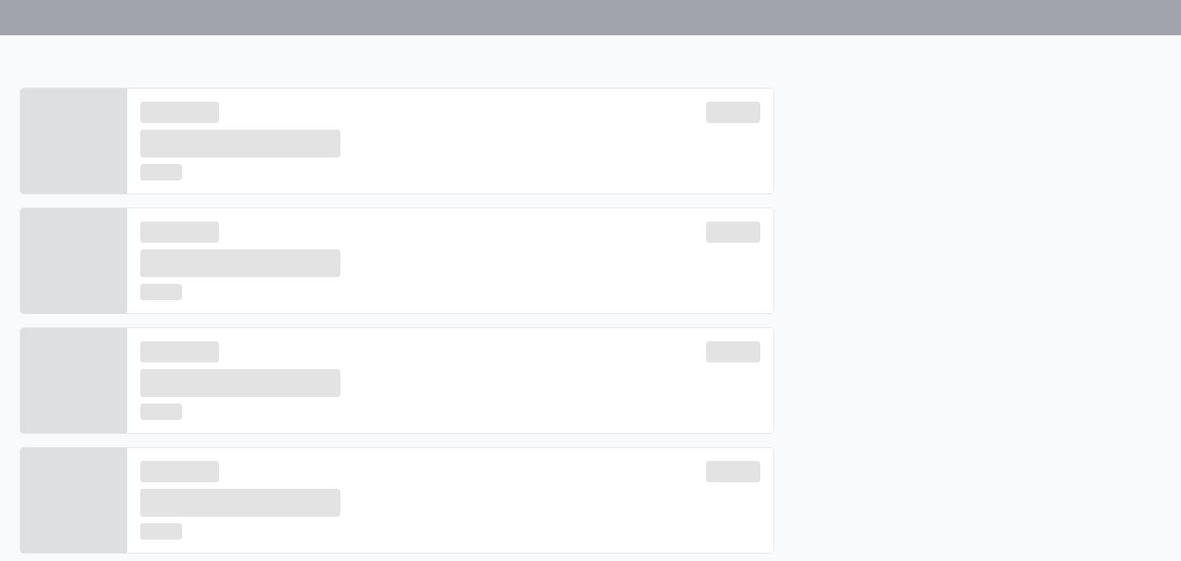
scroll to position [932, 0]
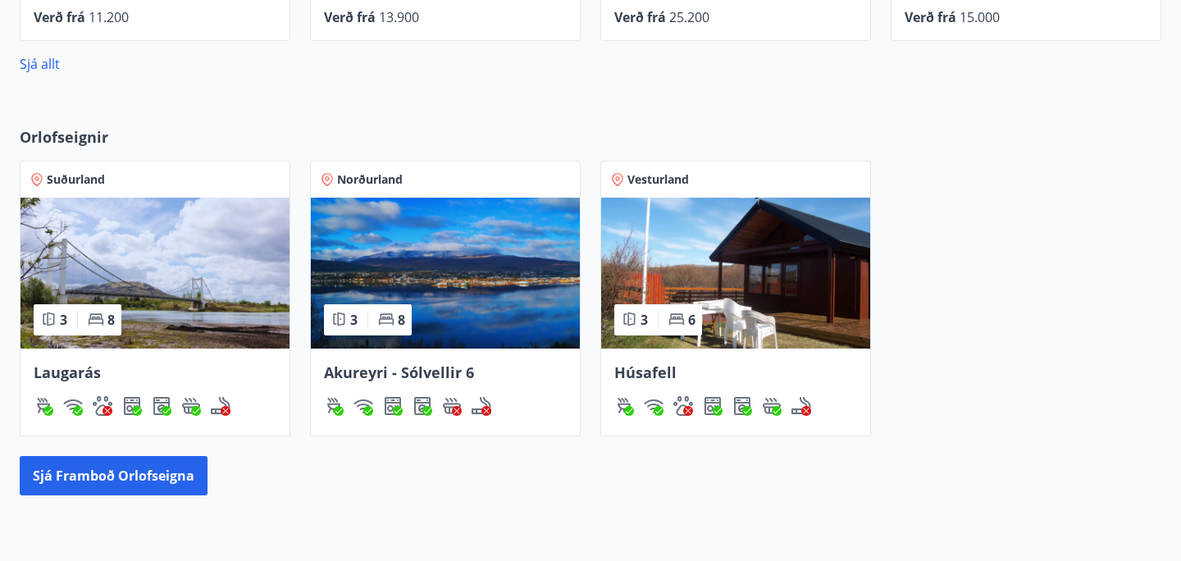
click at [774, 292] on img at bounding box center [735, 273] width 269 height 151
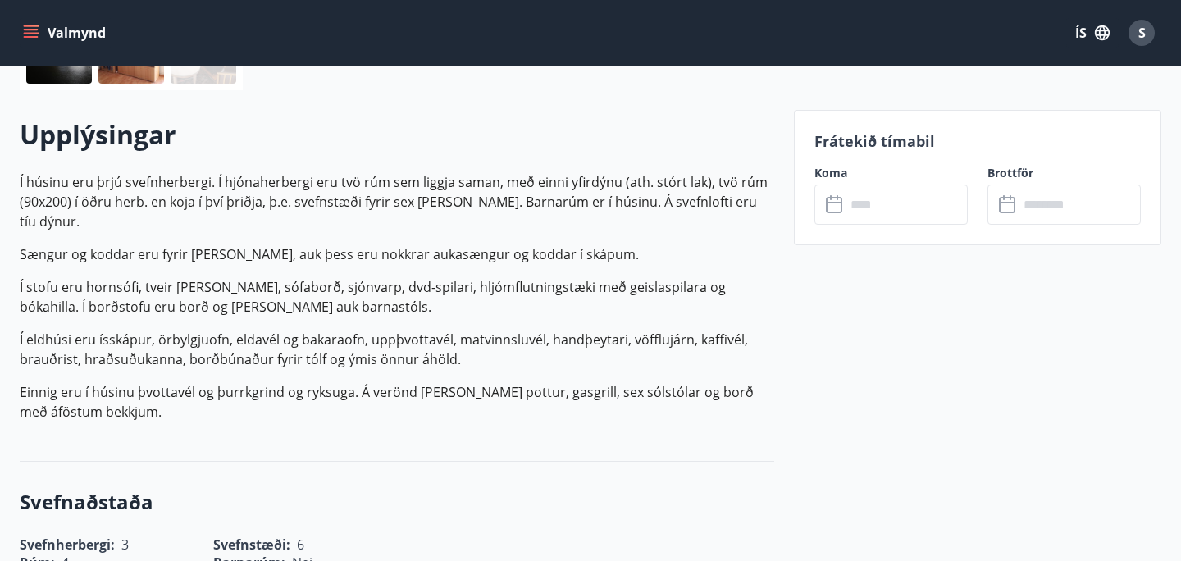
scroll to position [459, 0]
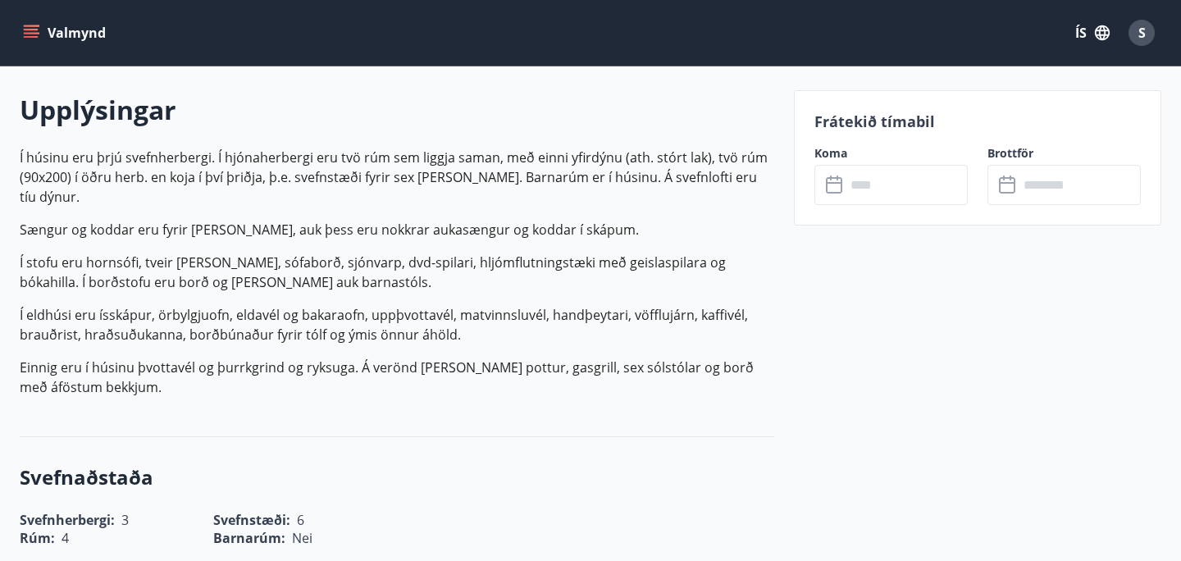
click at [885, 188] on input "text" at bounding box center [907, 185] width 122 height 40
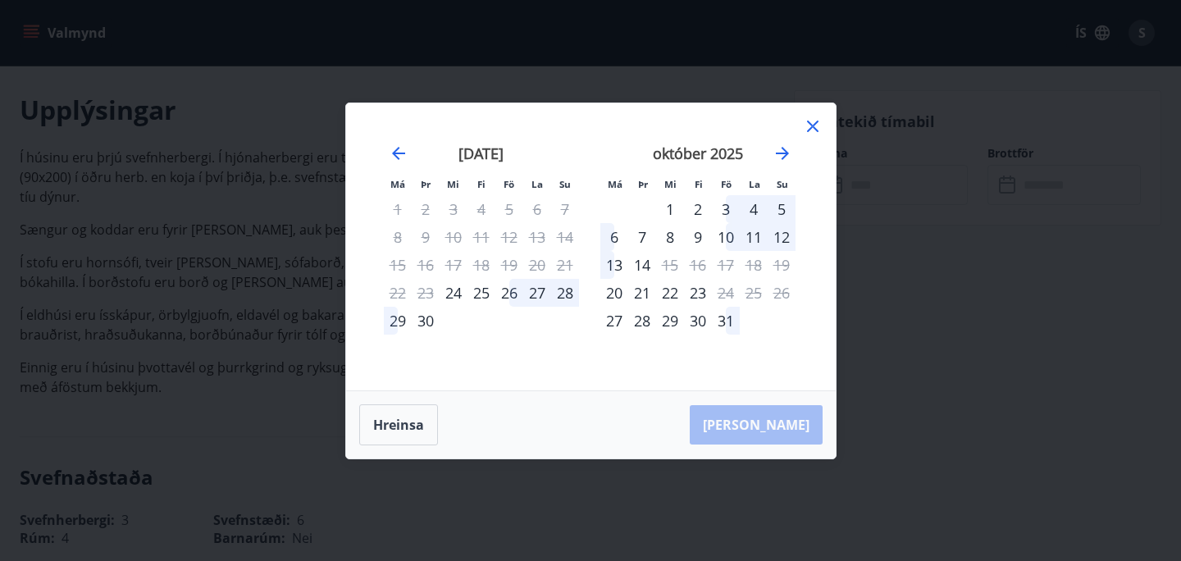
click at [819, 125] on icon at bounding box center [813, 126] width 20 height 20
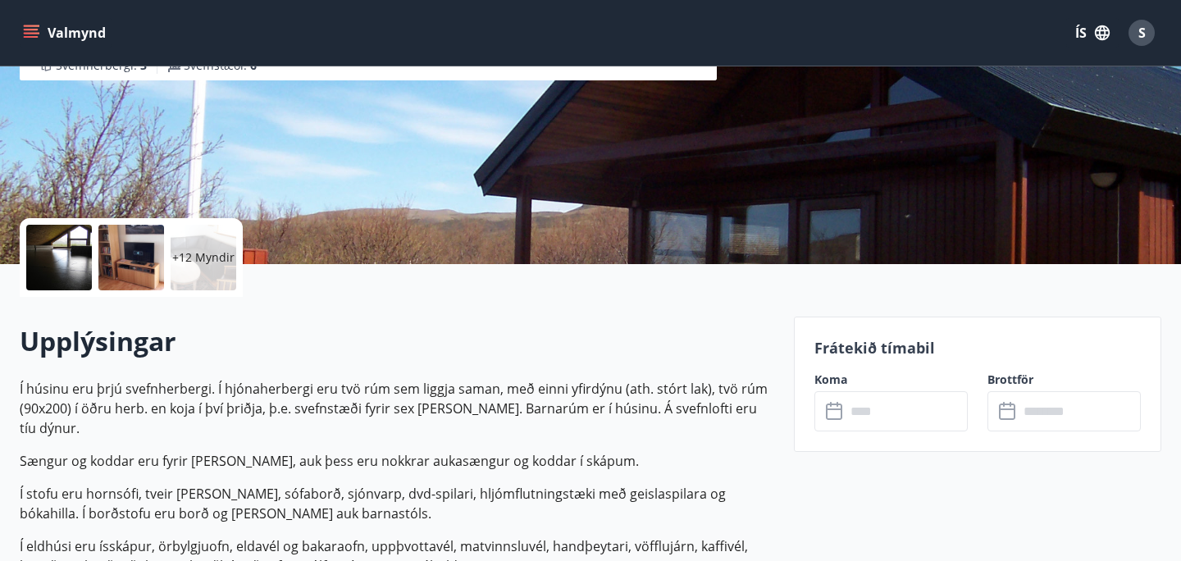
scroll to position [197, 0]
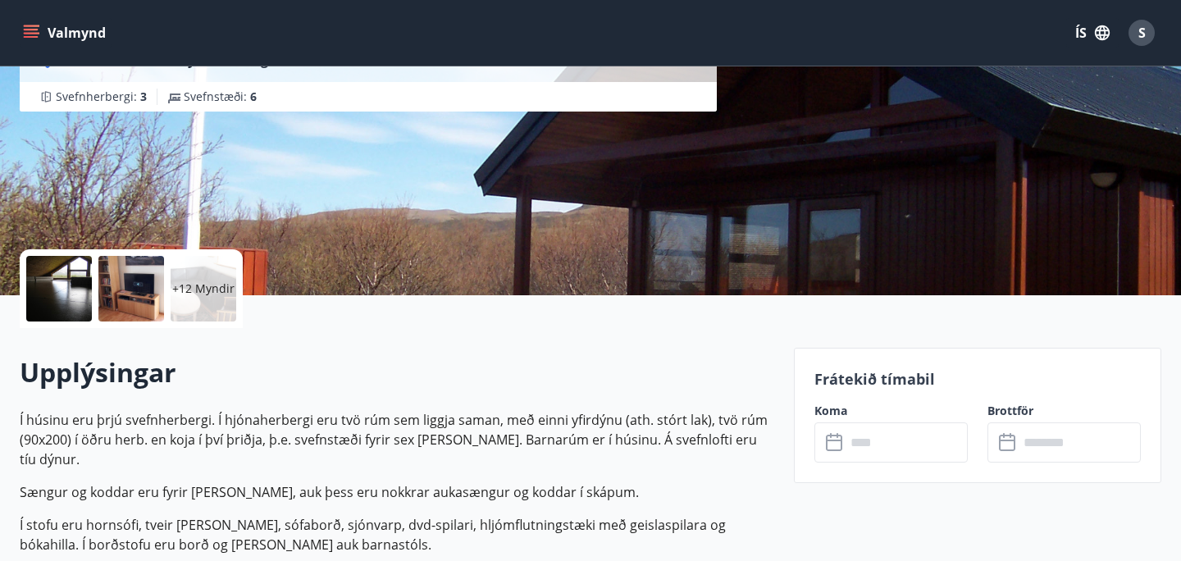
click at [127, 294] on div at bounding box center [131, 289] width 66 height 66
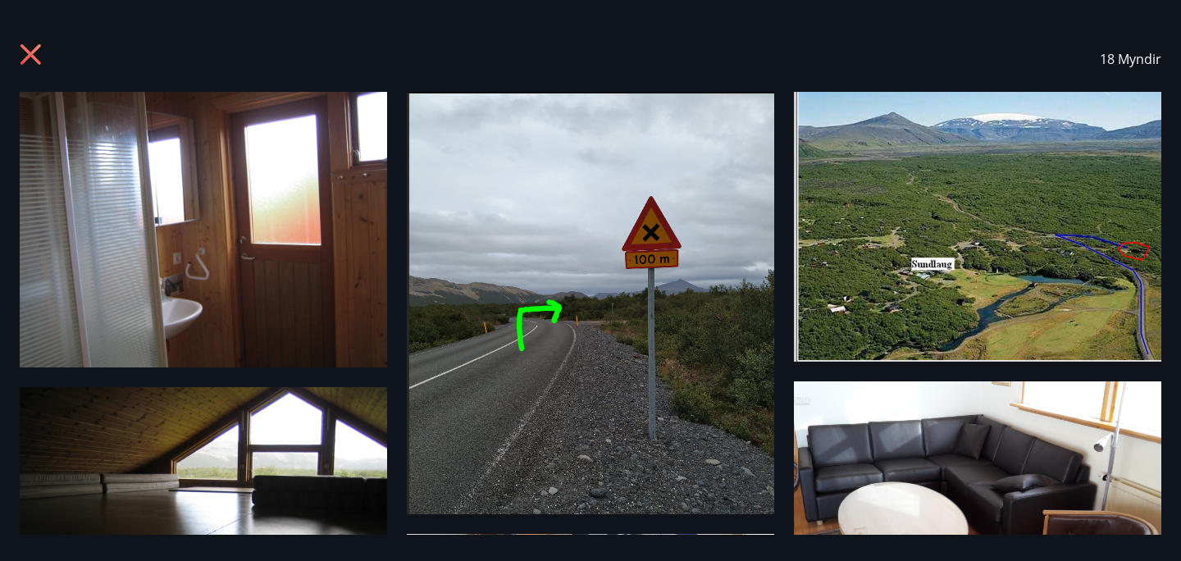
click at [939, 303] on img at bounding box center [977, 227] width 367 height 270
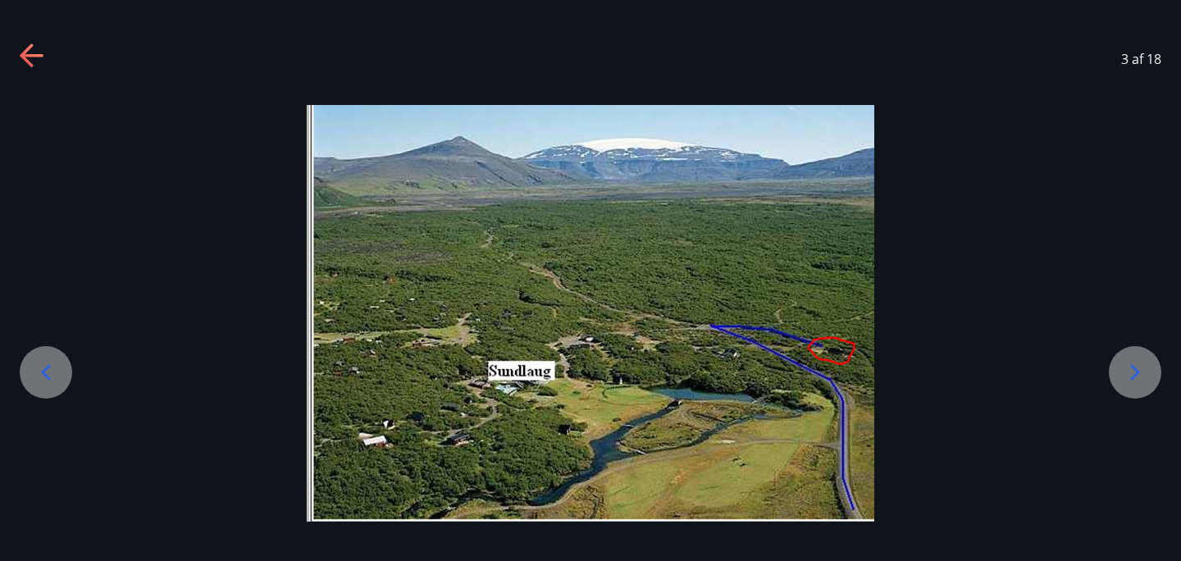
click at [1127, 373] on icon at bounding box center [1135, 372] width 26 height 26
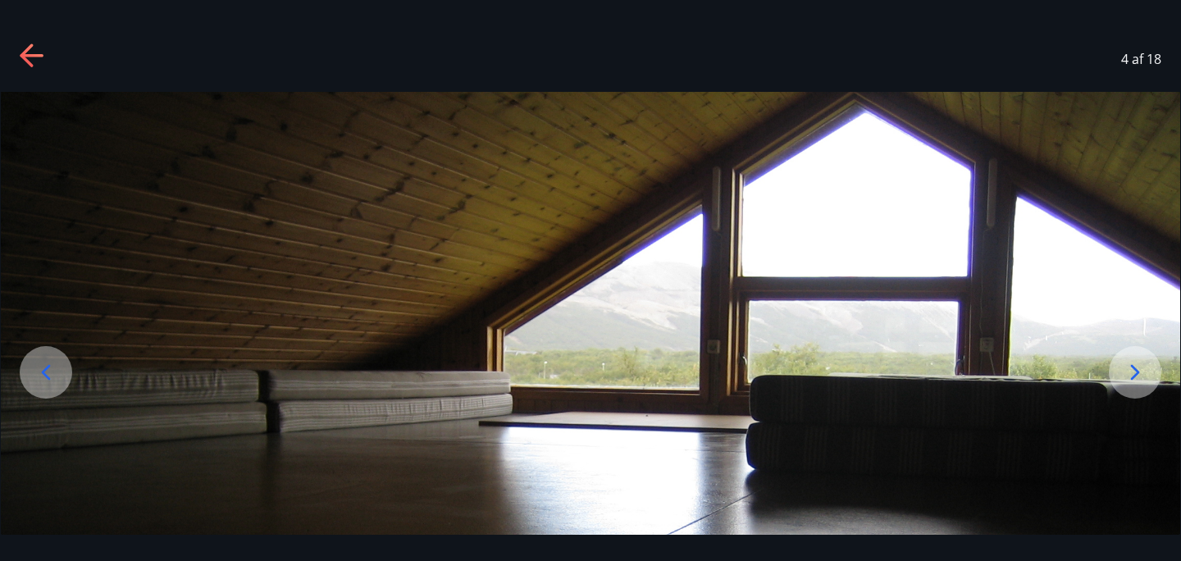
click at [1127, 373] on icon at bounding box center [1135, 372] width 26 height 26
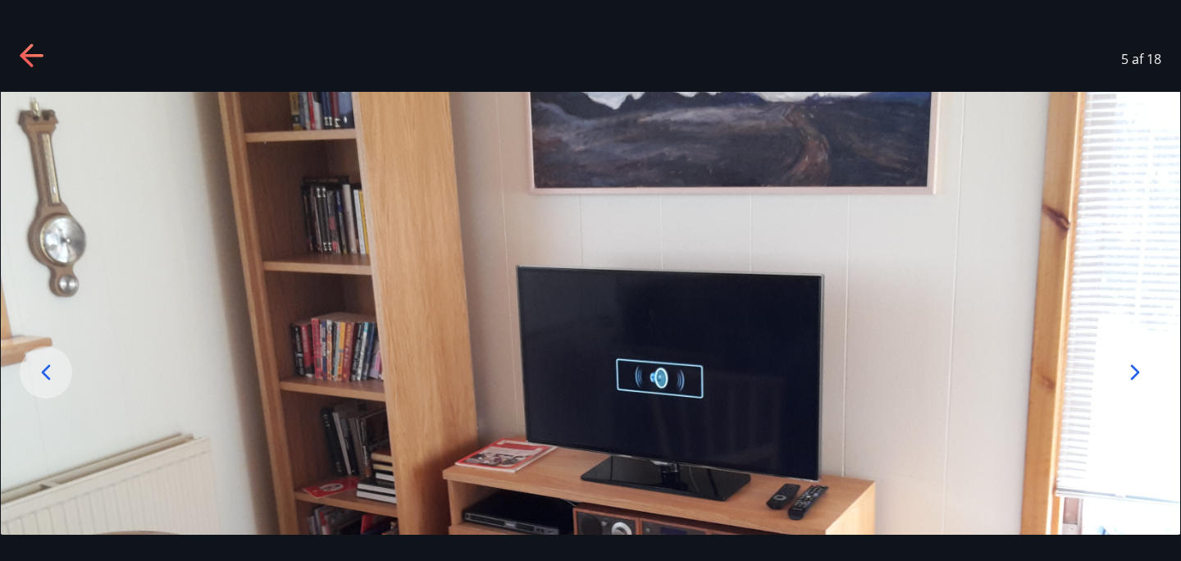
click at [1127, 373] on icon at bounding box center [1135, 372] width 26 height 26
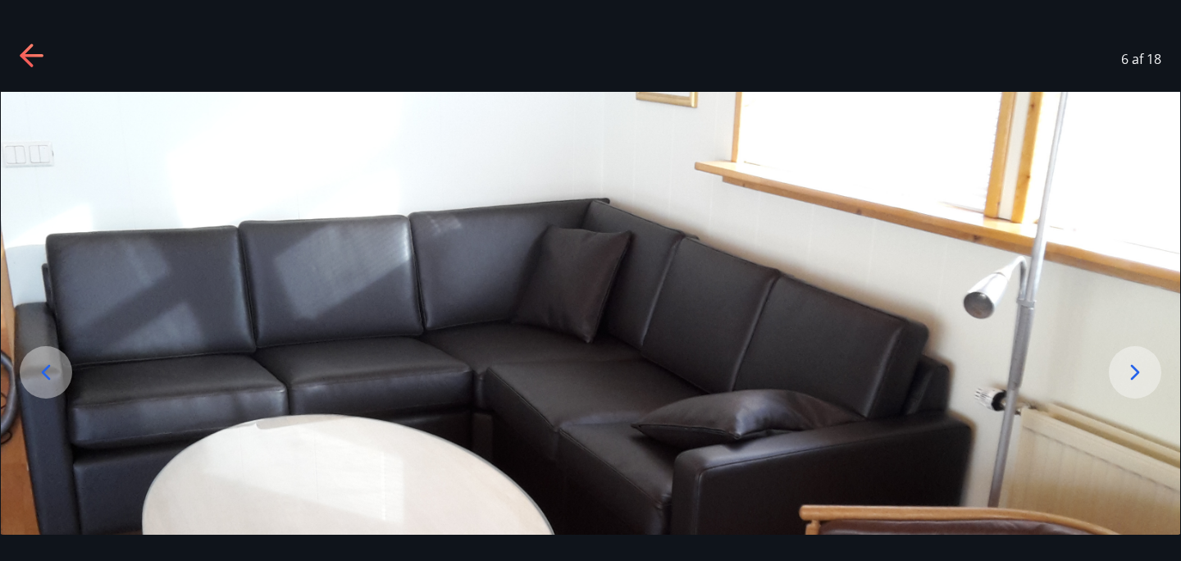
click at [1127, 373] on icon at bounding box center [1135, 372] width 26 height 26
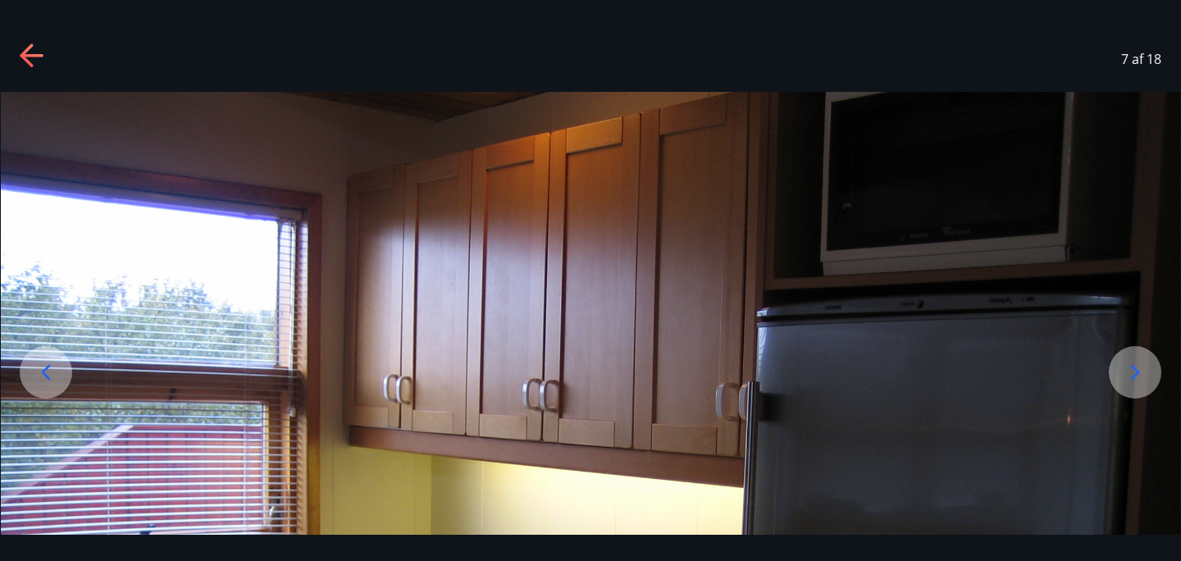
click at [1127, 373] on icon at bounding box center [1135, 372] width 26 height 26
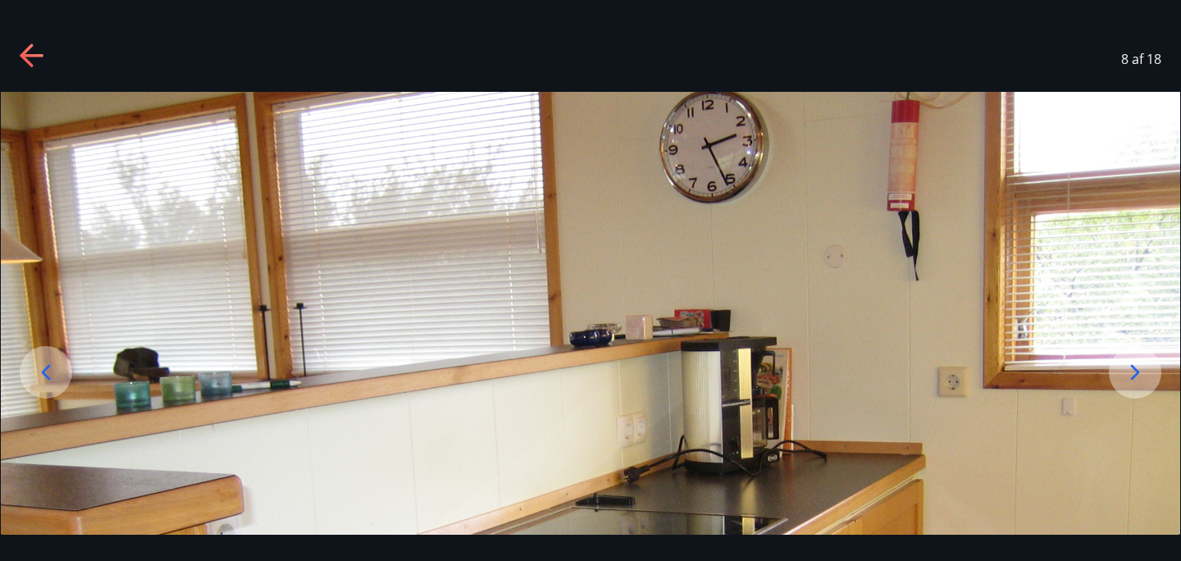
click at [1127, 373] on icon at bounding box center [1135, 372] width 26 height 26
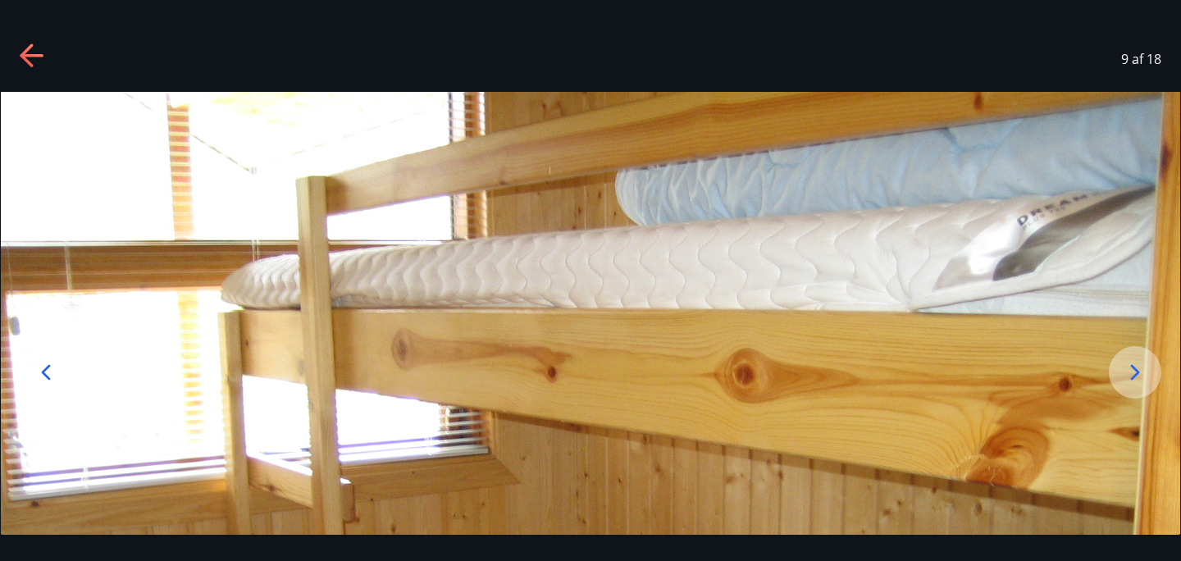
click at [1127, 373] on icon at bounding box center [1135, 372] width 26 height 26
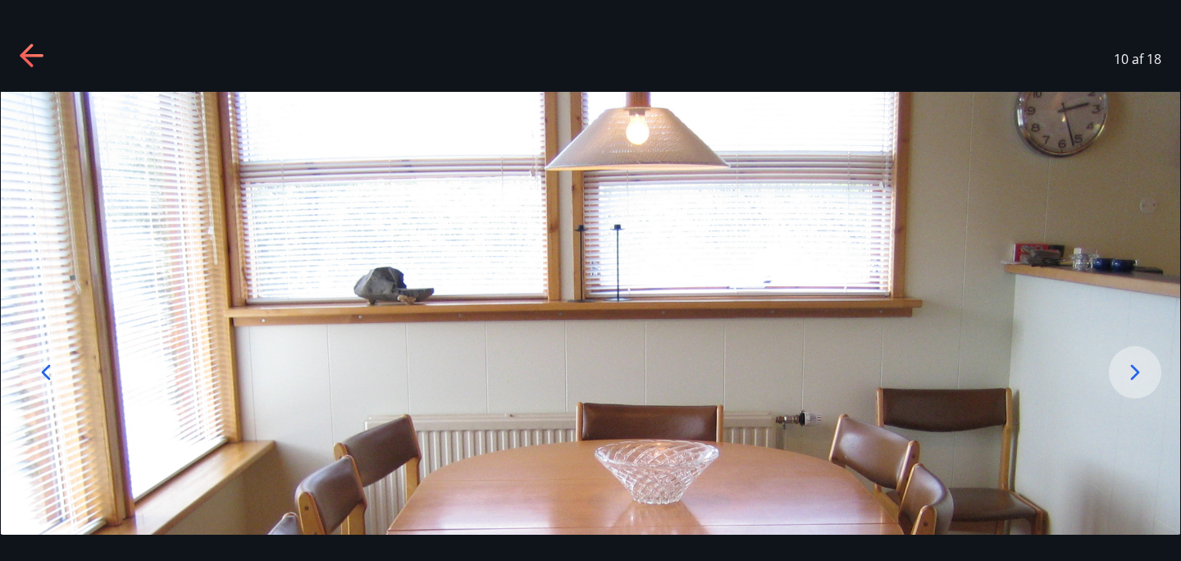
click at [1127, 373] on icon at bounding box center [1135, 372] width 26 height 26
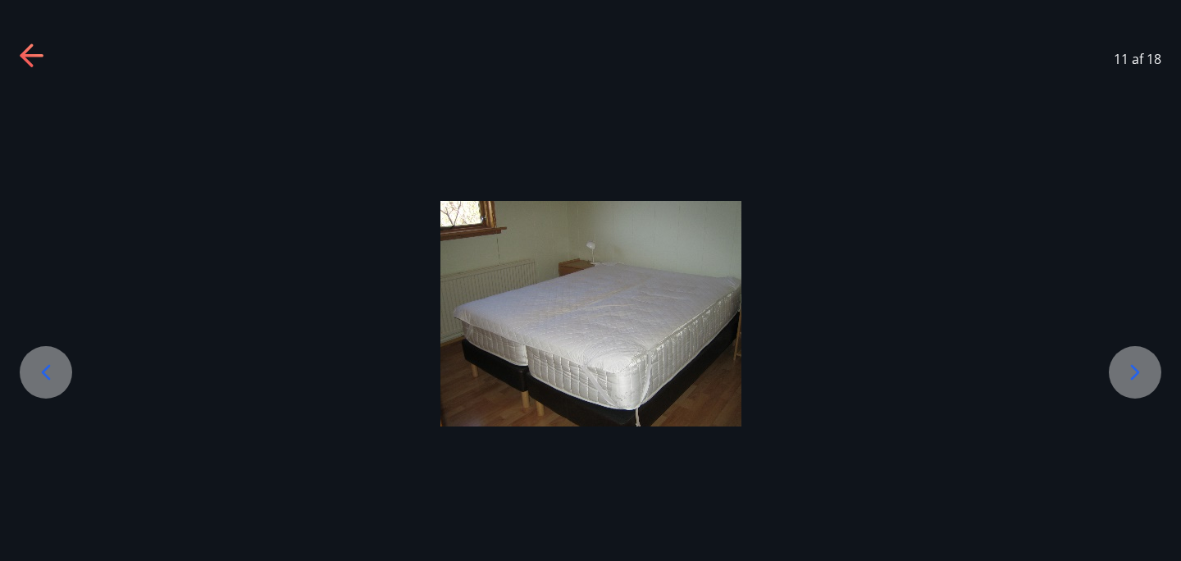
click at [1127, 373] on icon at bounding box center [1135, 372] width 26 height 26
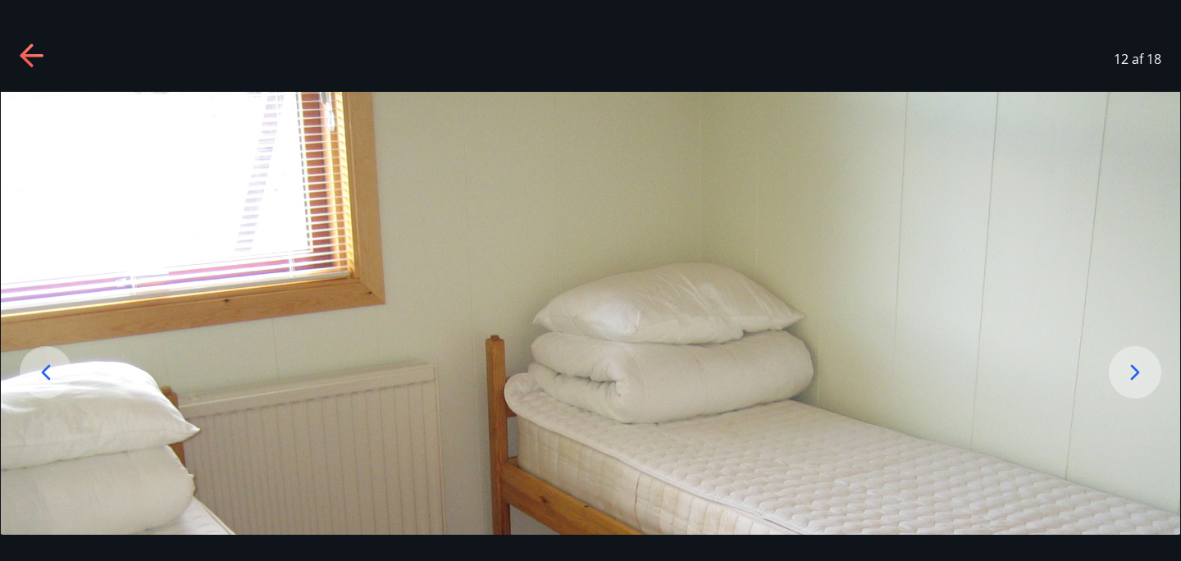
click at [1127, 373] on icon at bounding box center [1135, 372] width 26 height 26
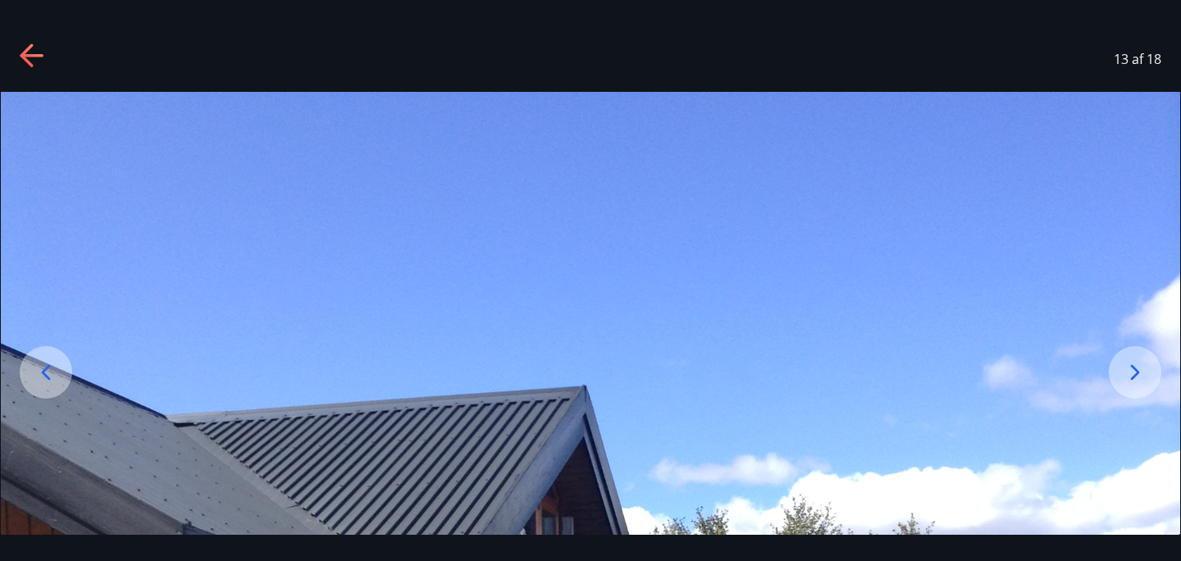
click at [1127, 373] on icon at bounding box center [1135, 372] width 26 height 26
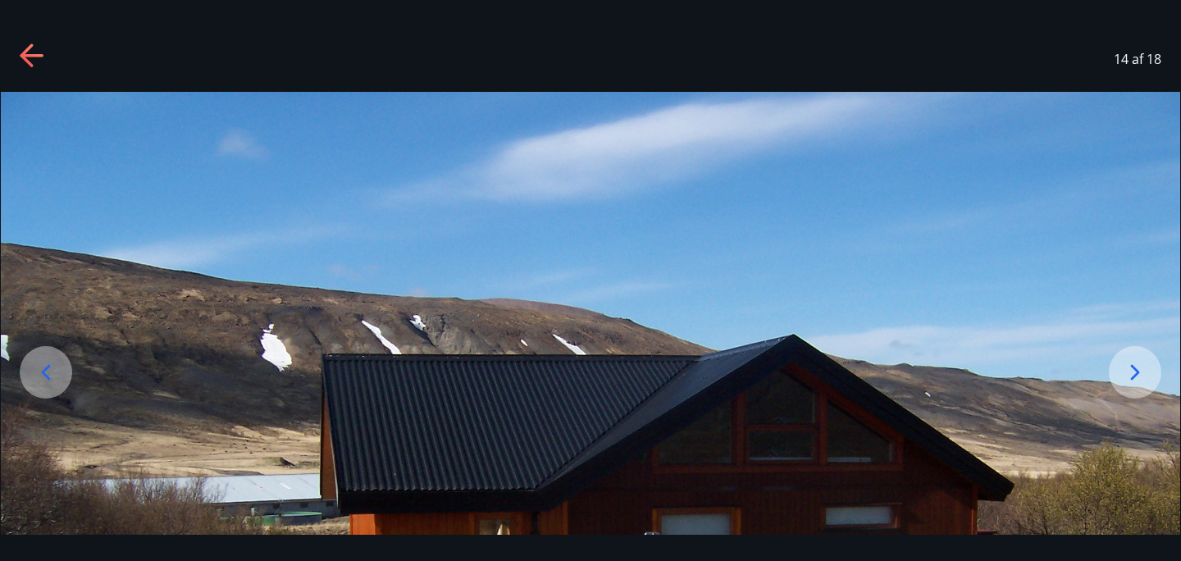
click at [1127, 373] on icon at bounding box center [1135, 372] width 26 height 26
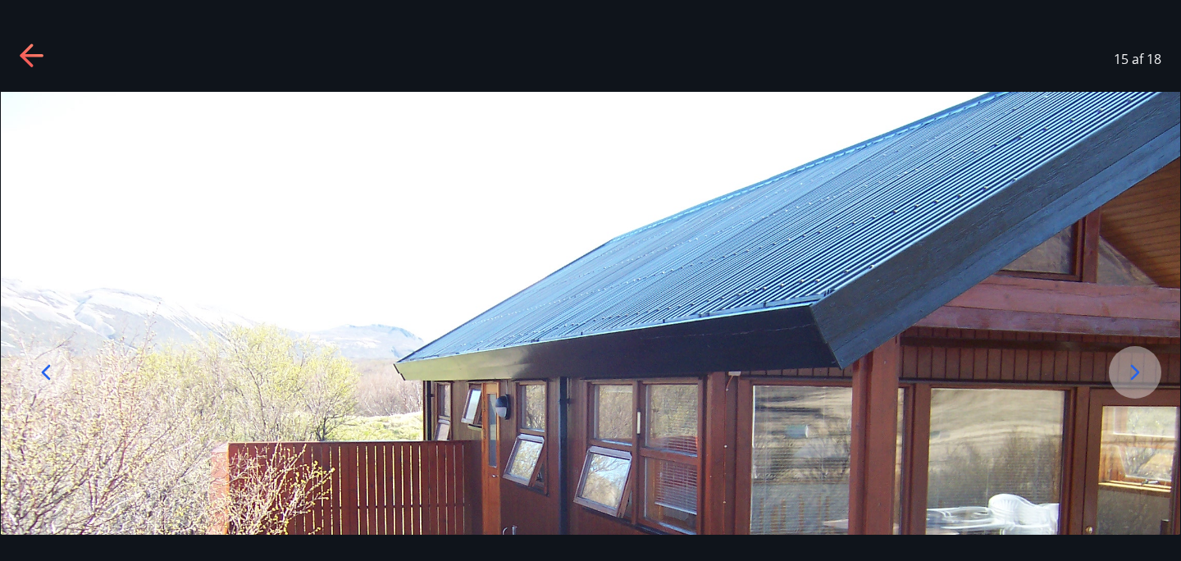
click at [1127, 373] on icon at bounding box center [1135, 372] width 26 height 26
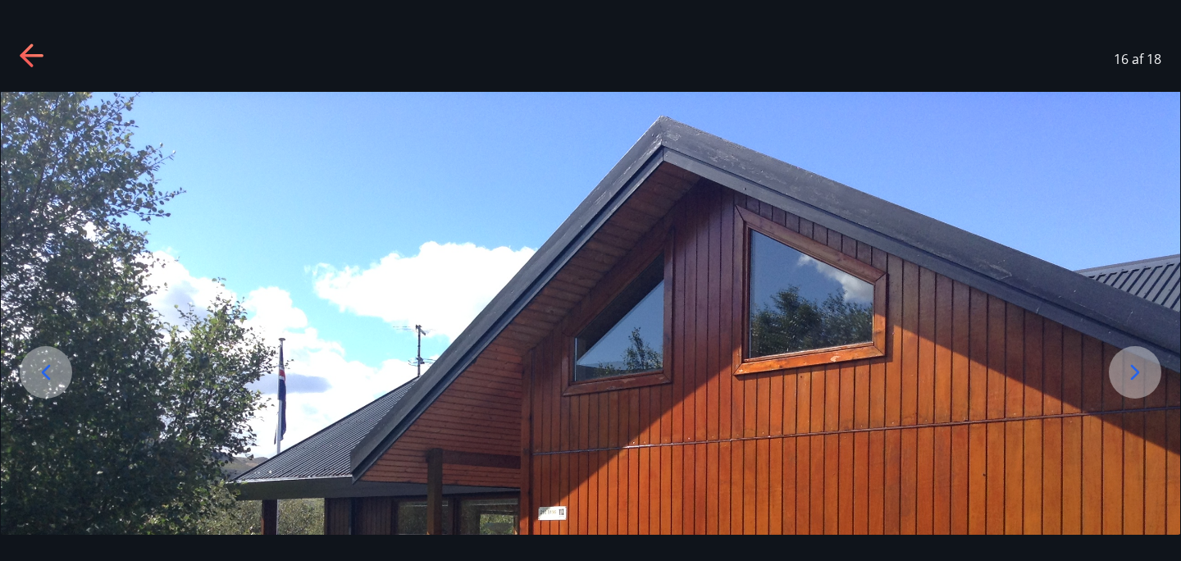
click at [1127, 373] on icon at bounding box center [1135, 372] width 26 height 26
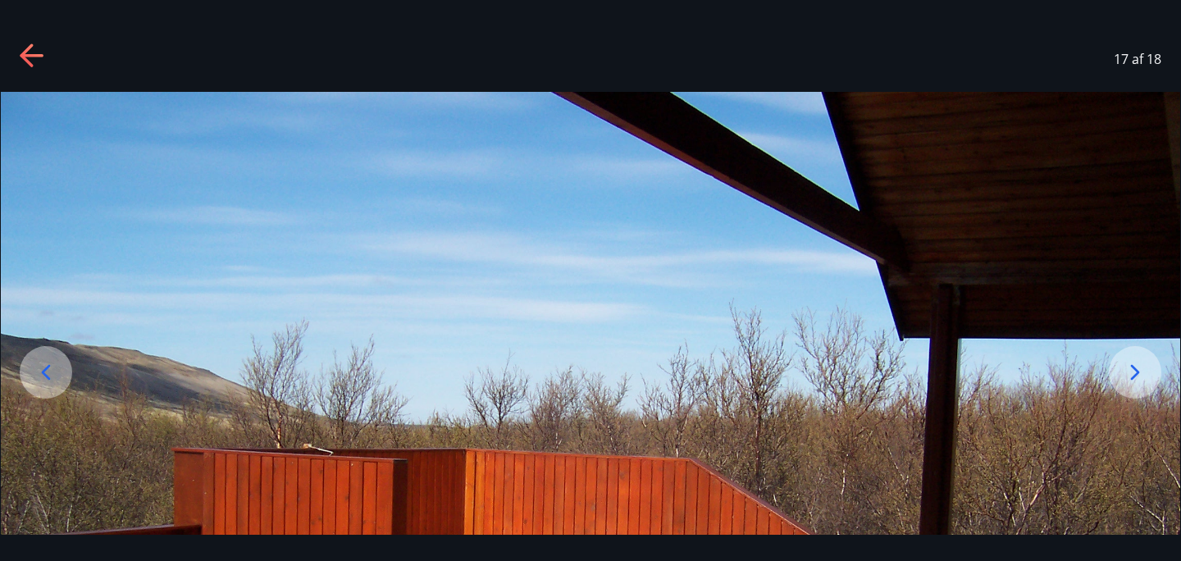
click at [1127, 373] on icon at bounding box center [1135, 372] width 26 height 26
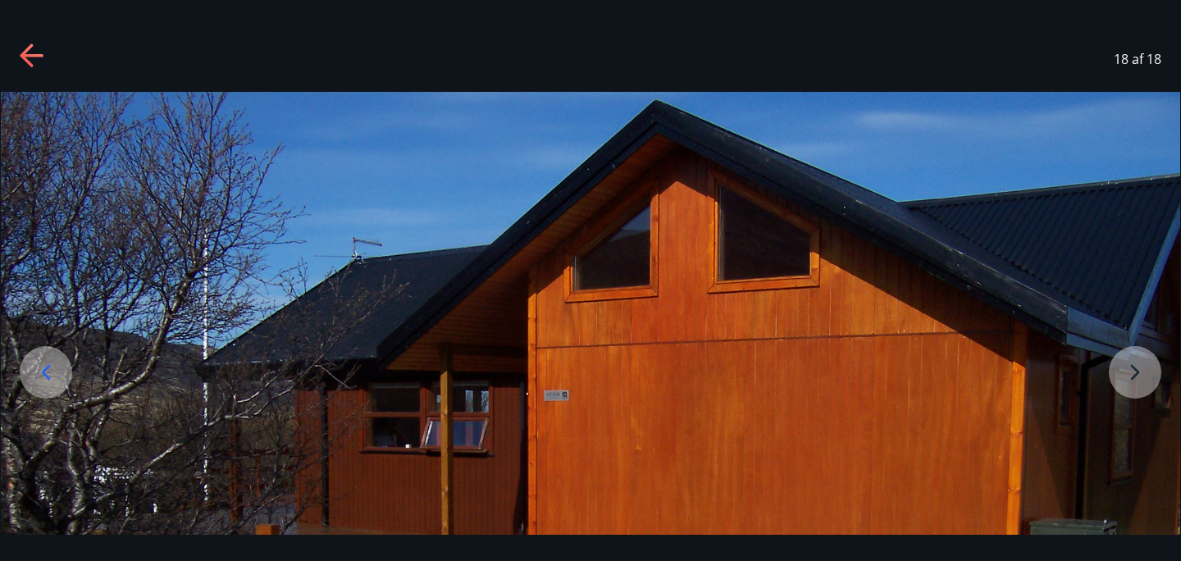
click at [1127, 373] on img at bounding box center [590, 534] width 1179 height 885
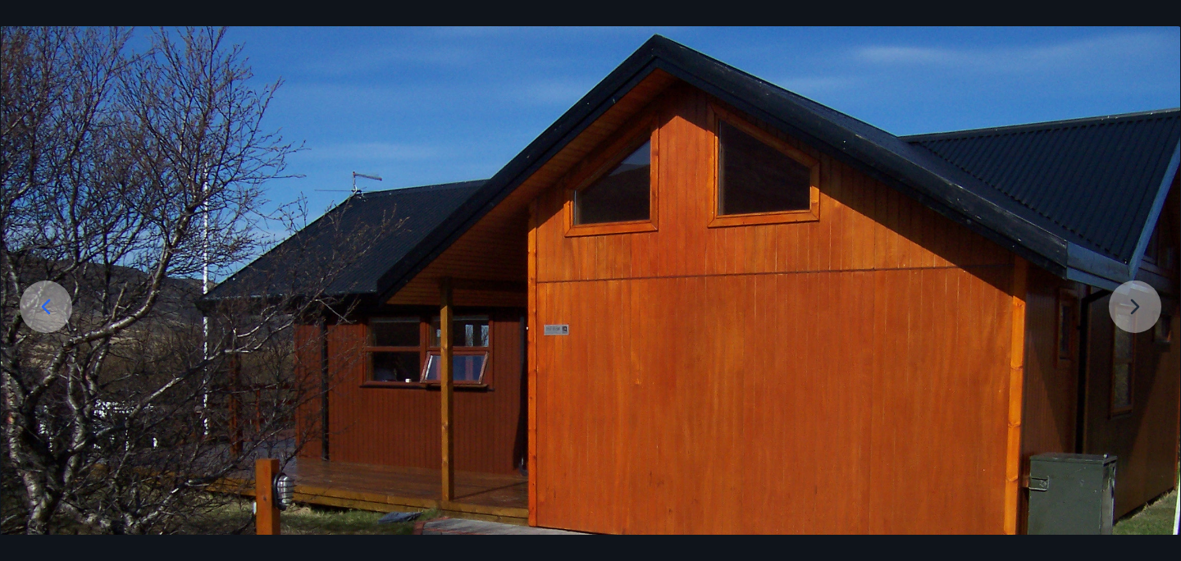
click at [1133, 314] on img at bounding box center [590, 468] width 1179 height 885
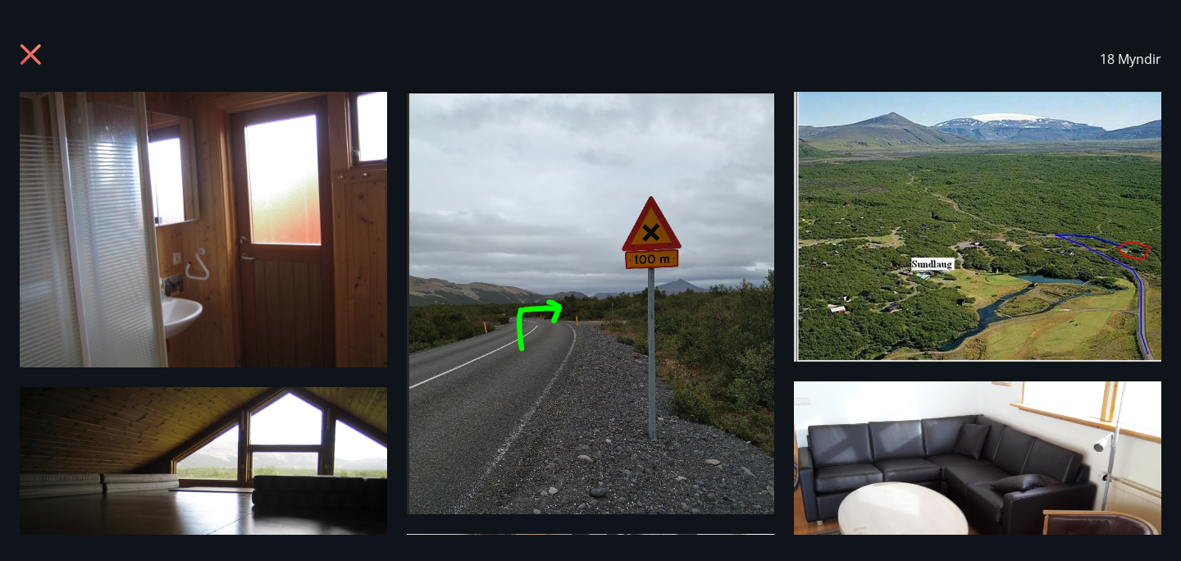
click at [35, 48] on icon at bounding box center [31, 54] width 21 height 21
